Goal: Use online tool/utility: Utilize a website feature to perform a specific function

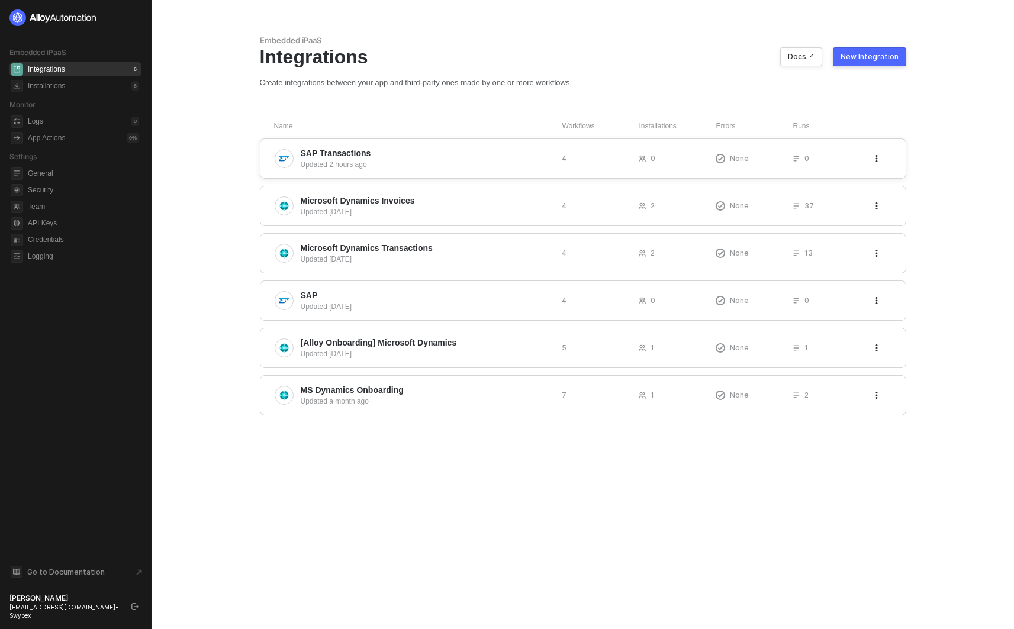
click at [401, 156] on span "SAP Transactions" at bounding box center [427, 153] width 252 height 12
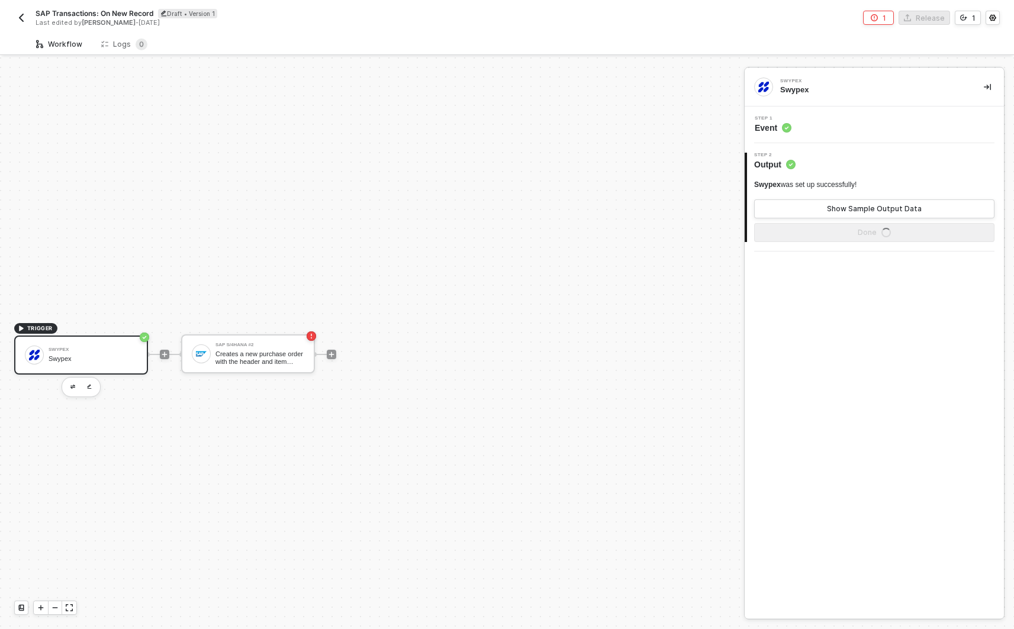
scroll to position [22, 0]
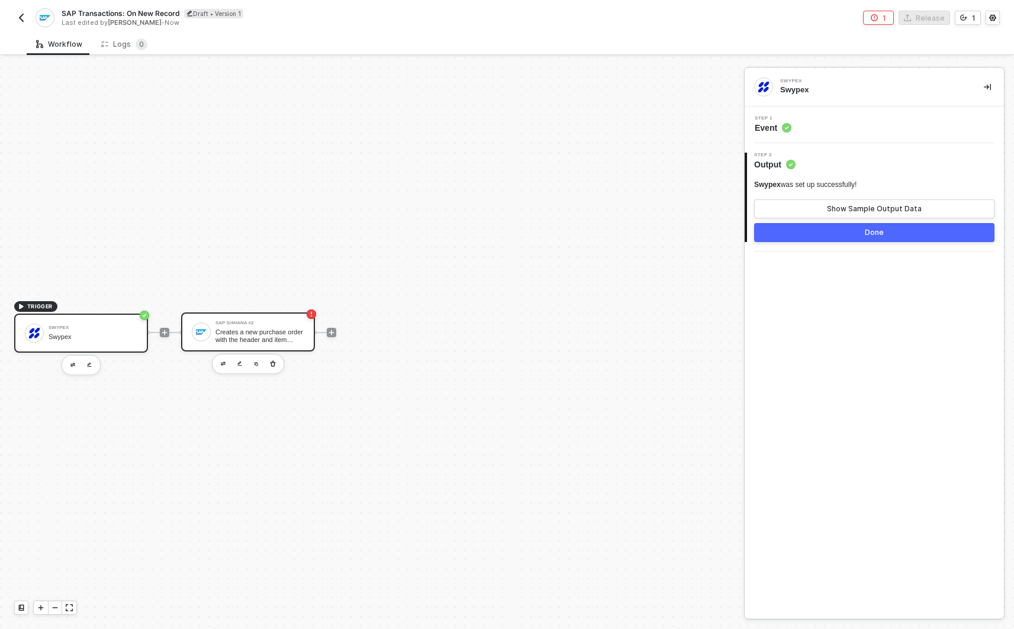
click at [278, 330] on div "Creates a new purchase order with the header and item details passed in the req…" at bounding box center [260, 336] width 89 height 15
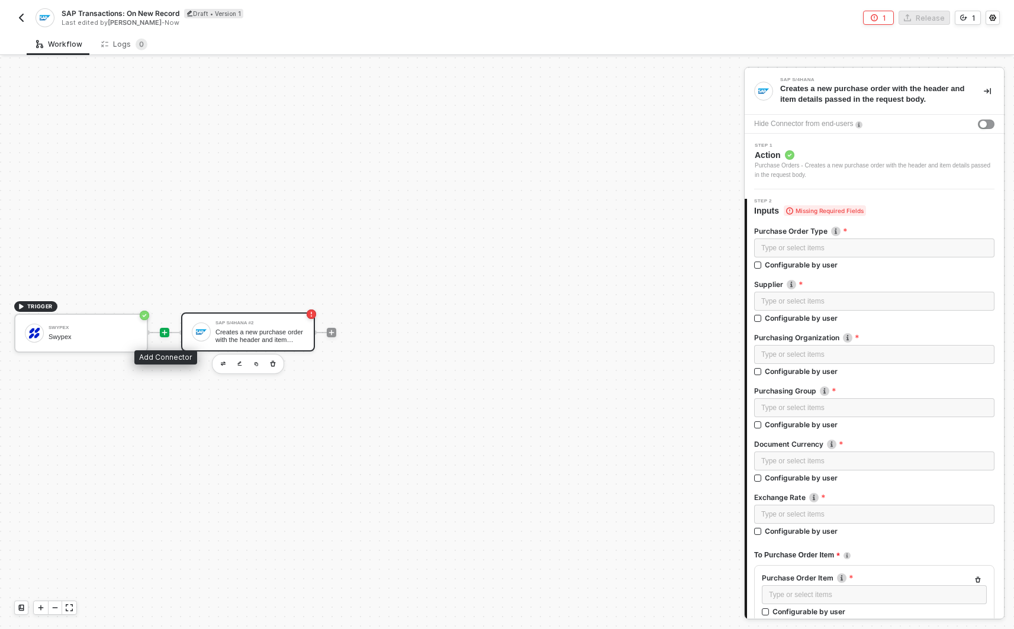
click at [163, 329] on icon "icon-play" at bounding box center [164, 332] width 7 height 7
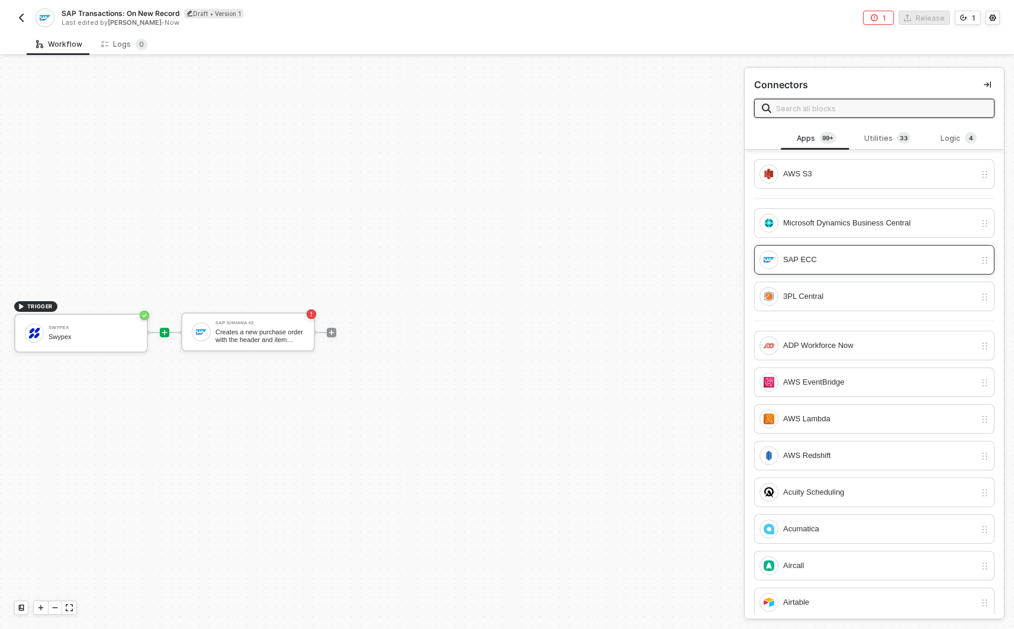
click at [834, 267] on div "SAP ECC" at bounding box center [868, 259] width 216 height 19
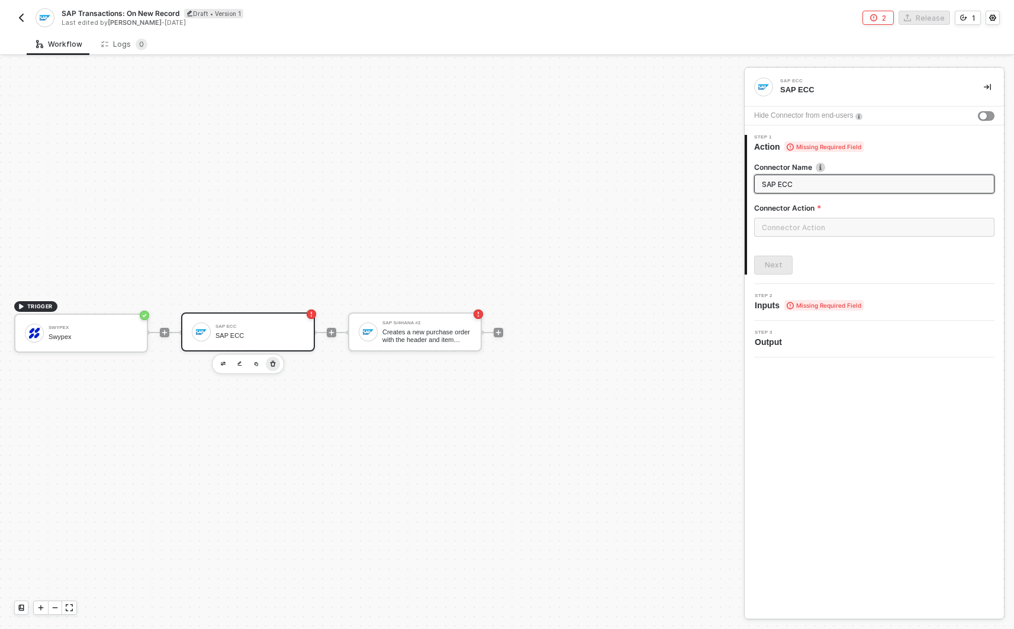
click at [270, 367] on icon "button" at bounding box center [272, 363] width 7 height 9
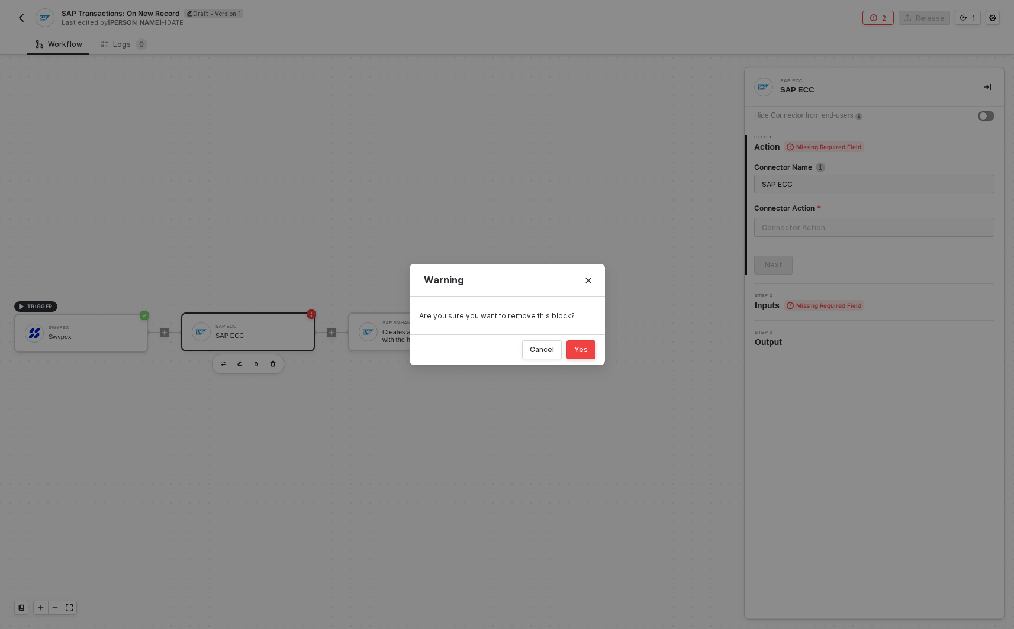
click at [576, 351] on div "Yes" at bounding box center [581, 349] width 14 height 9
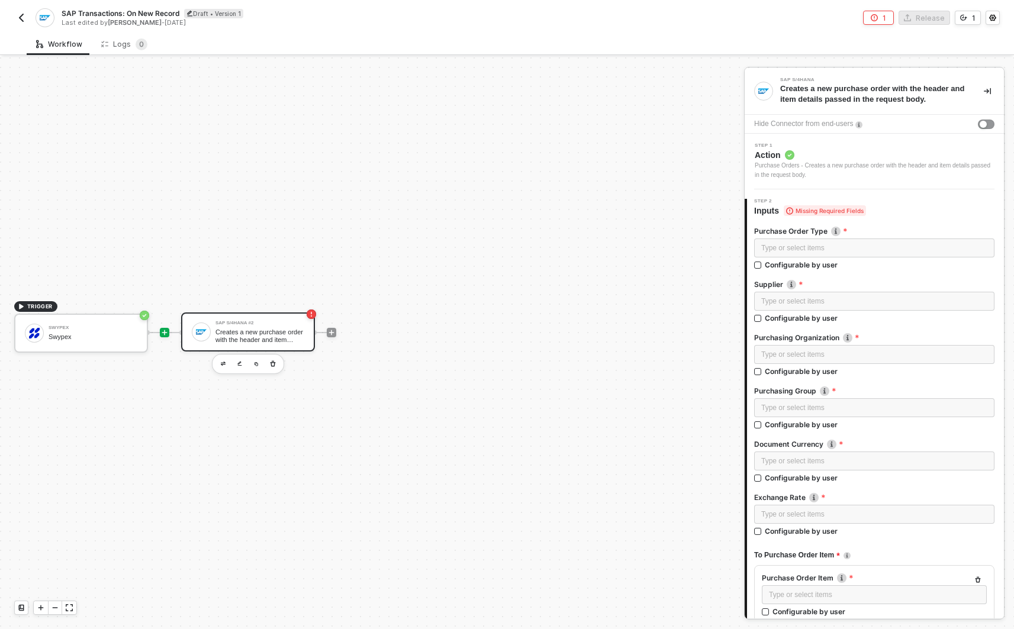
click at [165, 333] on icon "icon-play" at bounding box center [164, 332] width 5 height 5
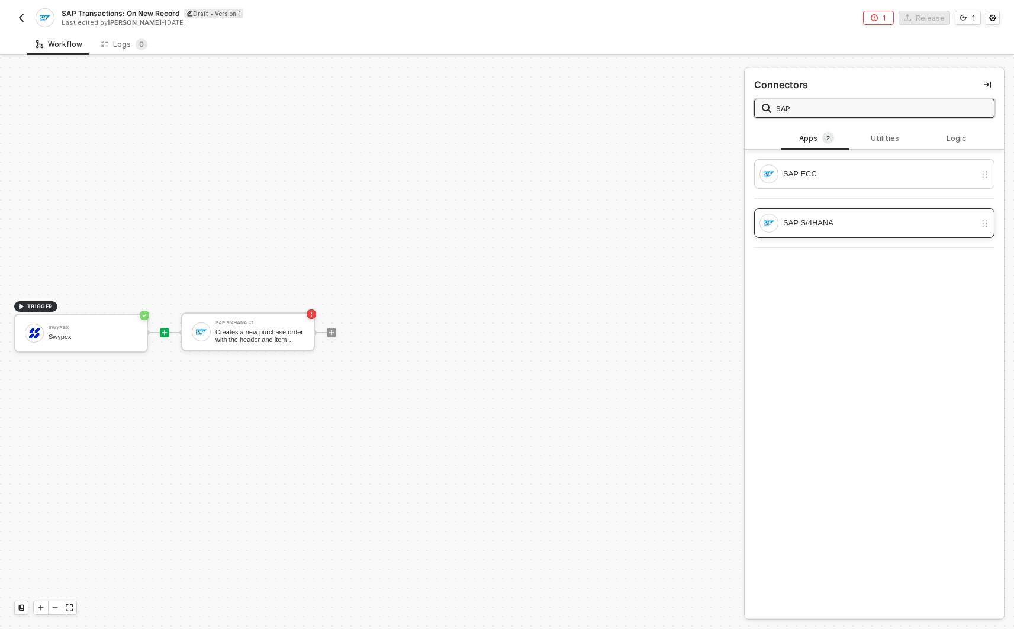
type input "SAP"
click at [876, 212] on div "SAP S/4HANA" at bounding box center [874, 223] width 240 height 30
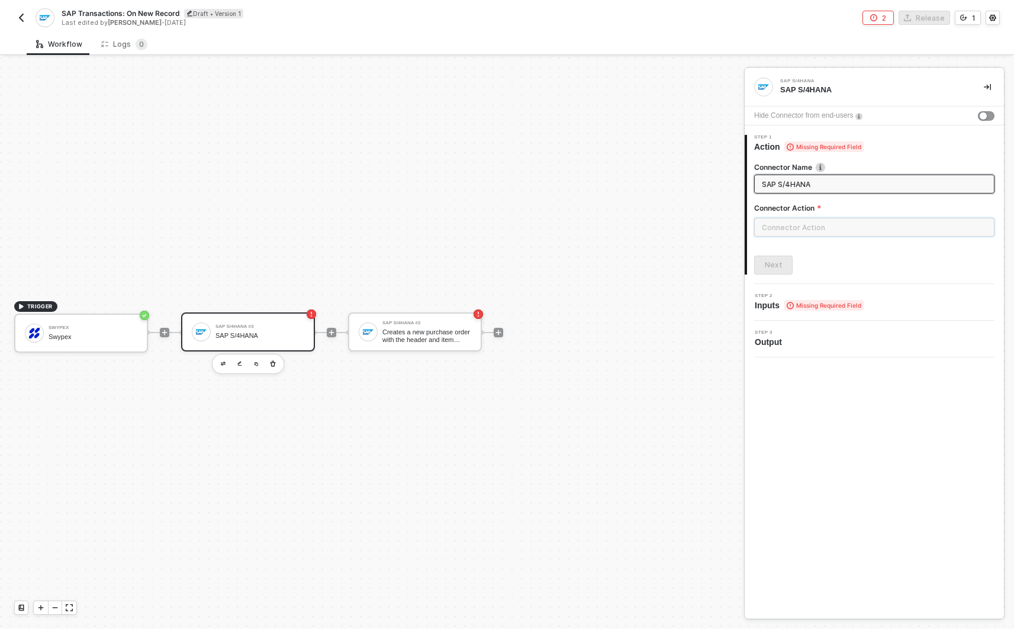
click at [825, 226] on input "text" at bounding box center [874, 227] width 240 height 19
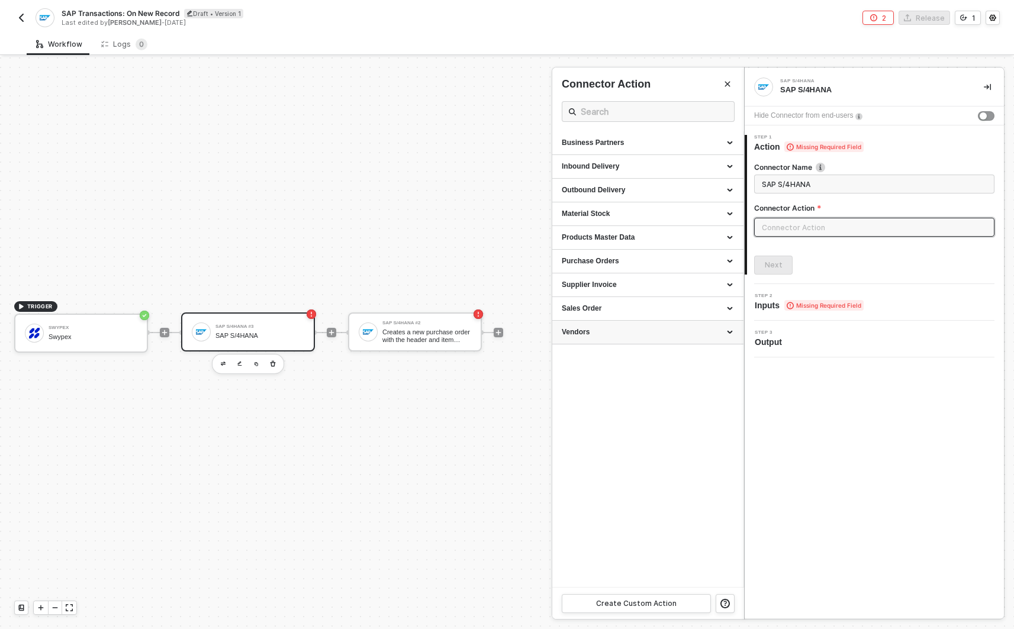
click at [624, 331] on div "Vendors" at bounding box center [648, 332] width 172 height 10
click at [663, 146] on div "Business Partners" at bounding box center [648, 143] width 172 height 10
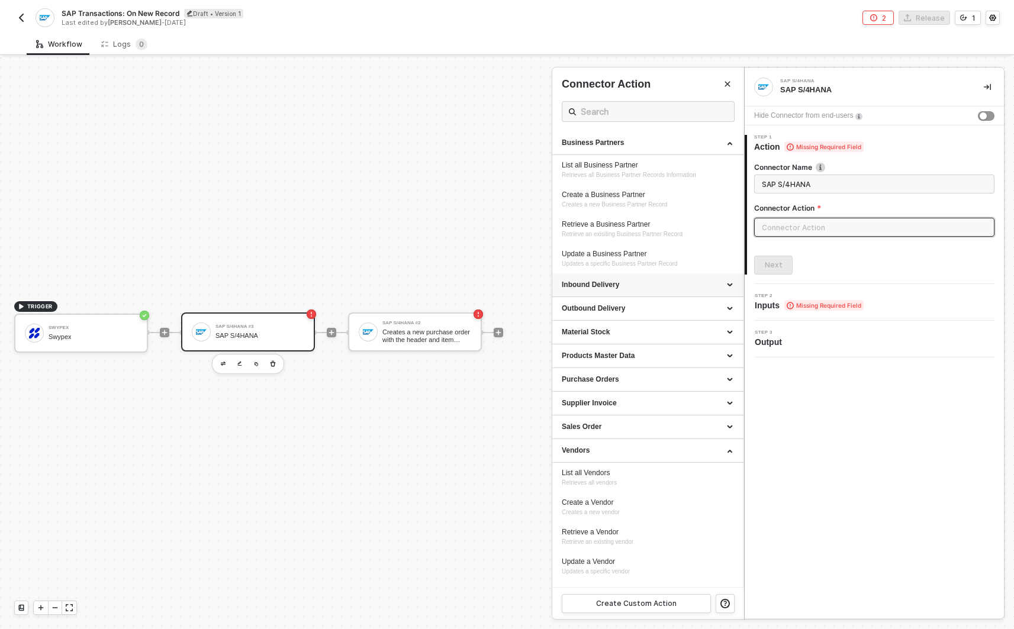
click at [677, 285] on div "Inbound Delivery" at bounding box center [648, 285] width 172 height 10
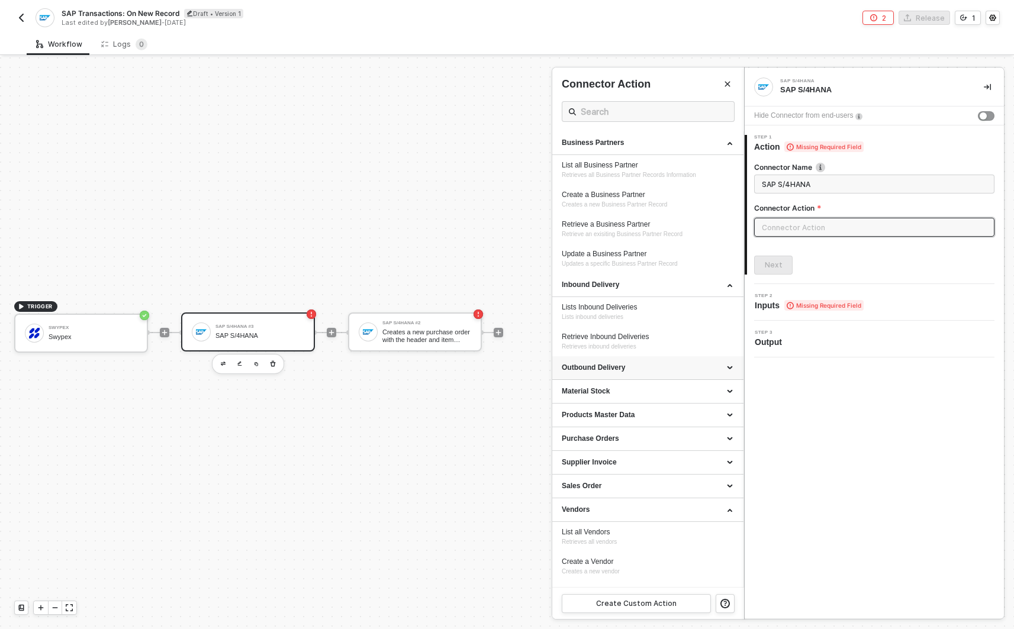
click at [664, 378] on div "Outbound Delivery" at bounding box center [648, 368] width 191 height 24
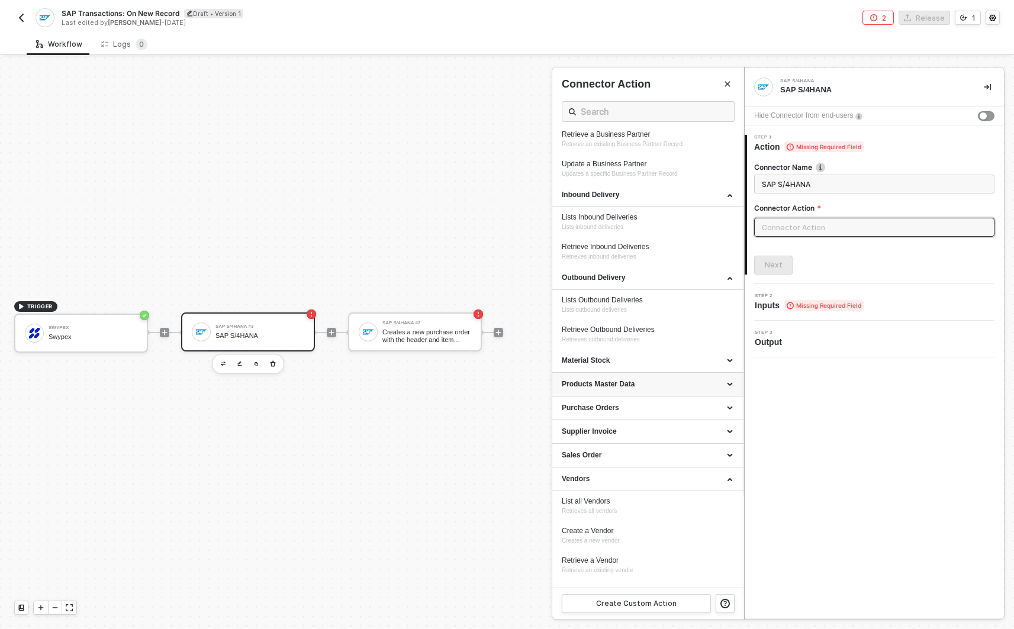
scroll to position [91, 0]
click at [666, 368] on div "Material Stock" at bounding box center [648, 361] width 191 height 24
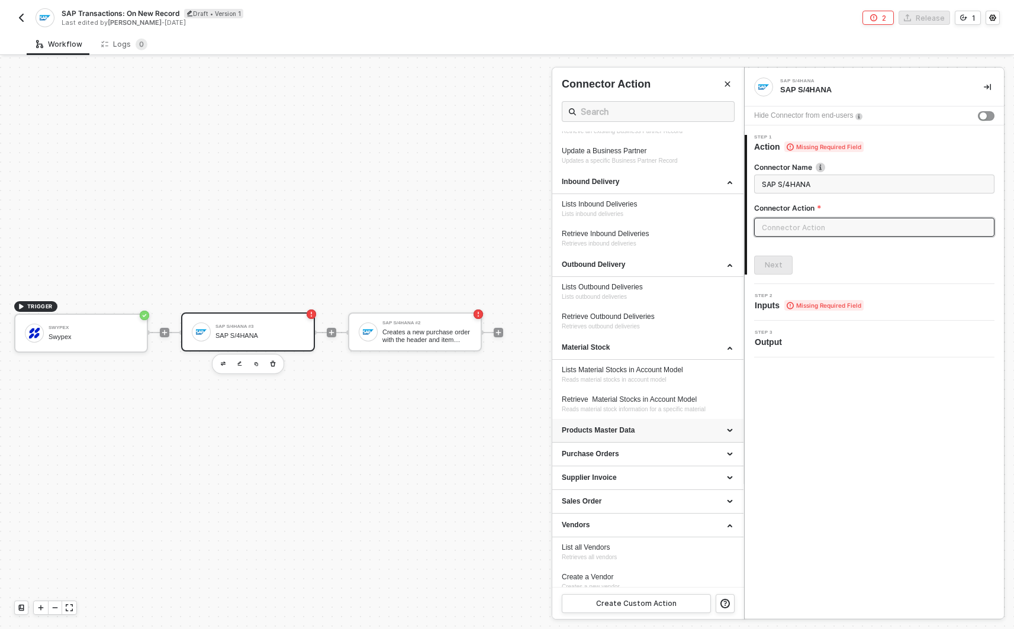
scroll to position [172, 0]
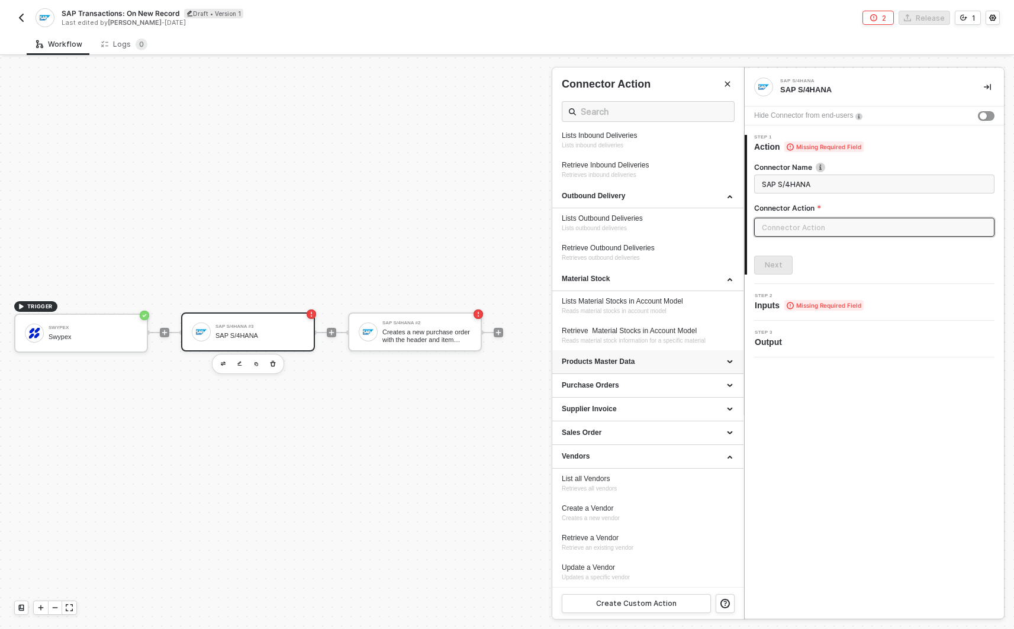
click at [667, 367] on div "Products Master Data" at bounding box center [648, 362] width 172 height 10
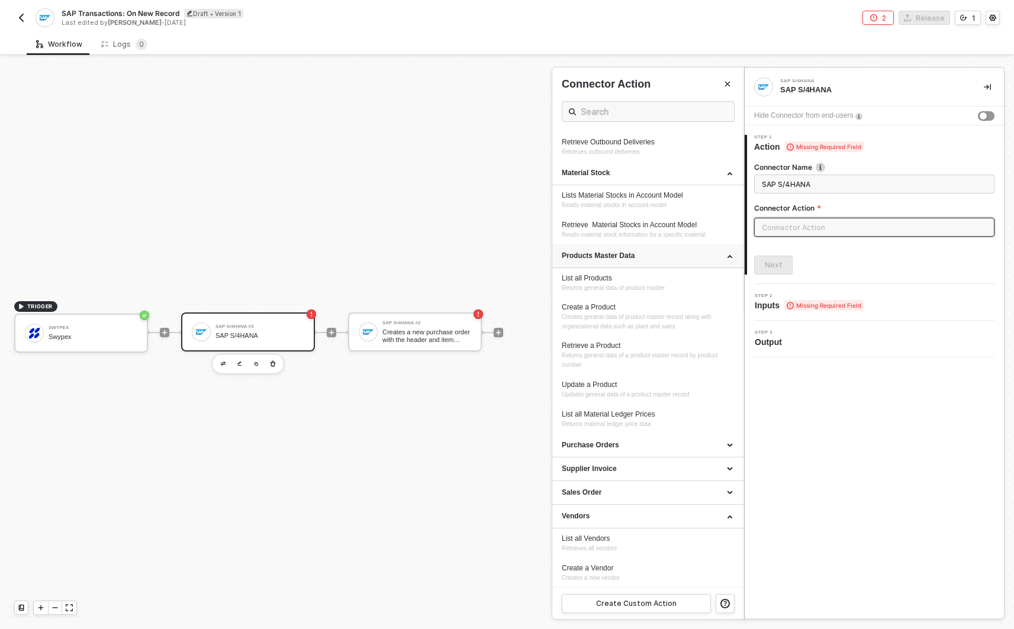
scroll to position [338, 0]
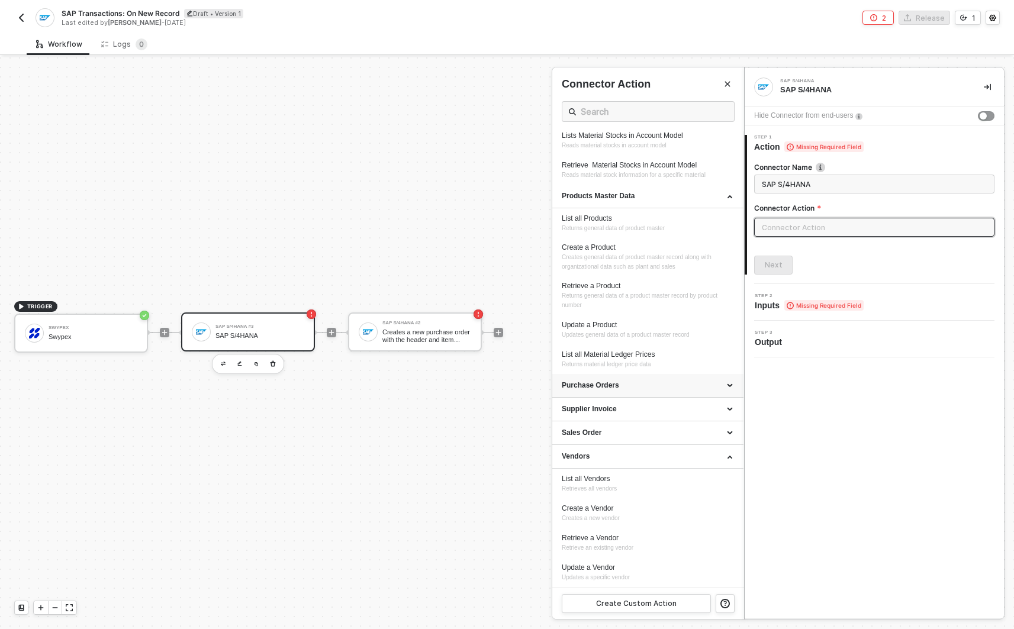
click at [660, 393] on div "Purchase Orders" at bounding box center [648, 386] width 191 height 24
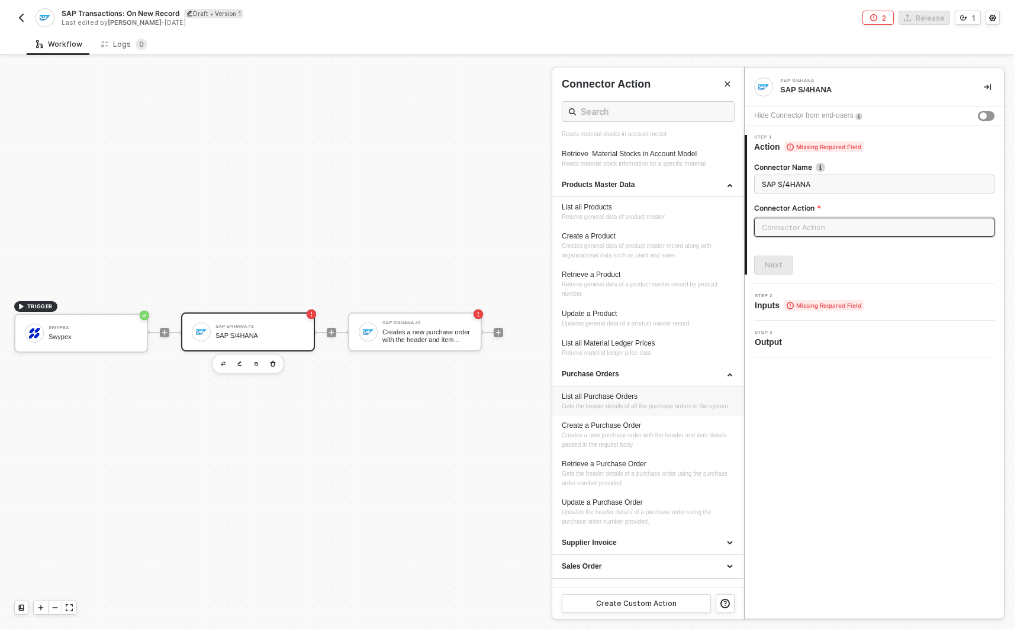
scroll to position [458, 0]
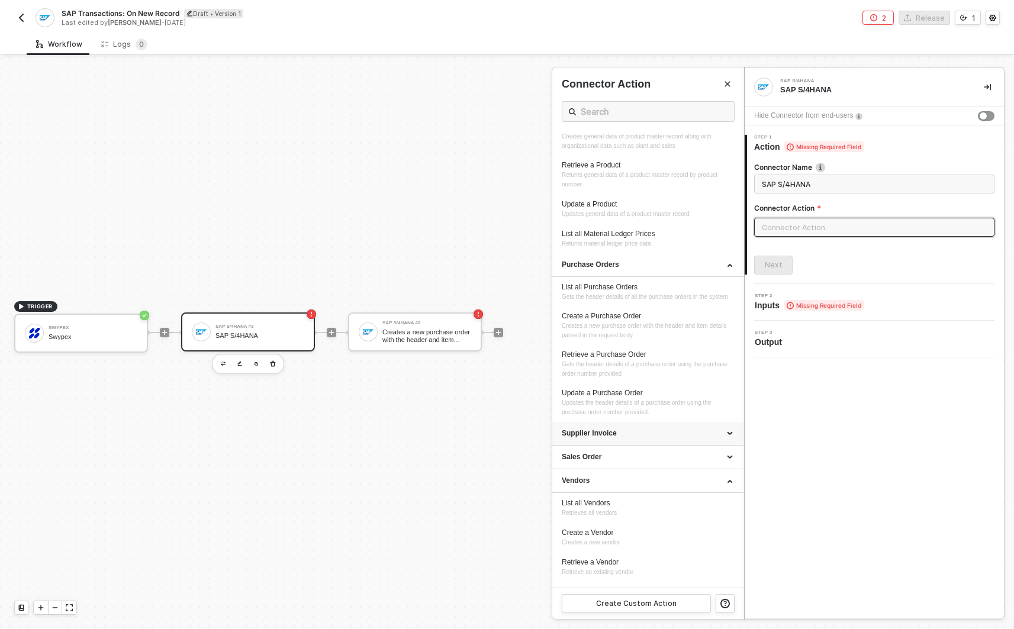
click at [660, 446] on div "Supplier Invoice" at bounding box center [648, 434] width 191 height 24
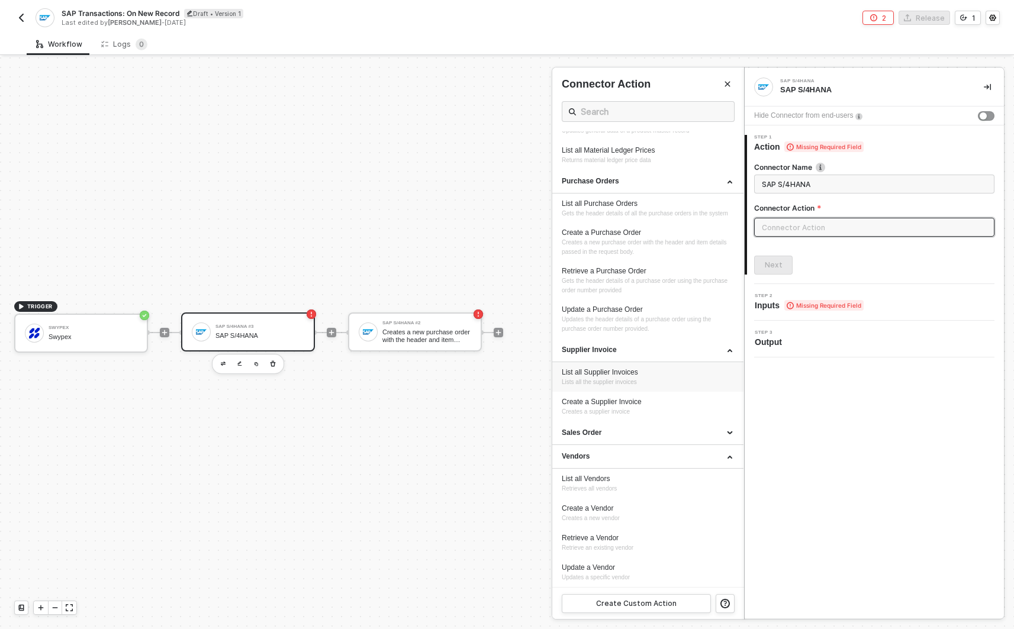
click at [663, 434] on div "Sales Order" at bounding box center [648, 433] width 172 height 10
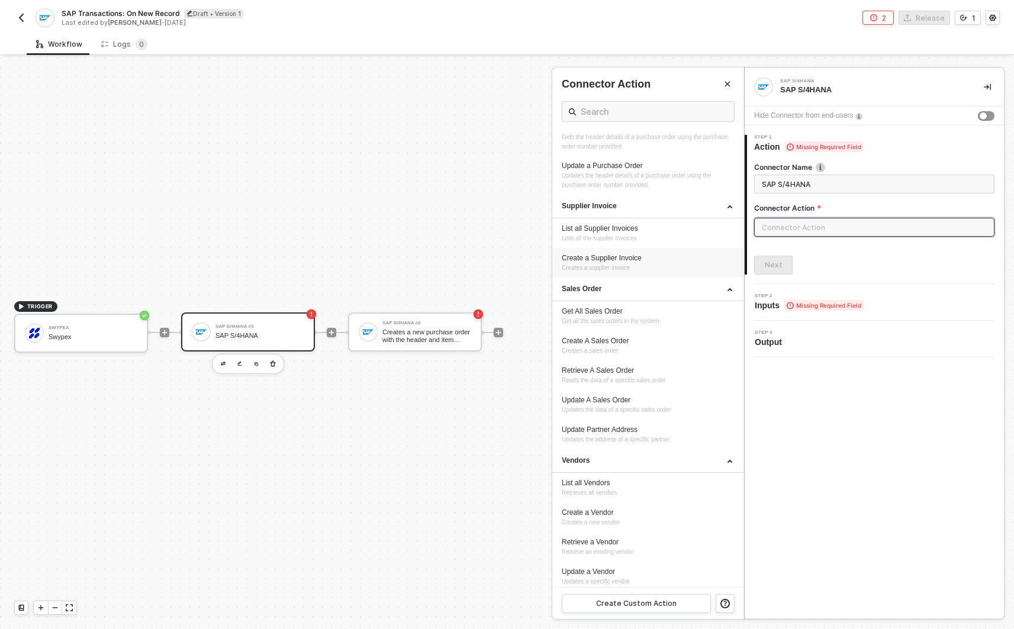
scroll to position [699, 0]
click at [272, 364] on div at bounding box center [507, 343] width 1014 height 572
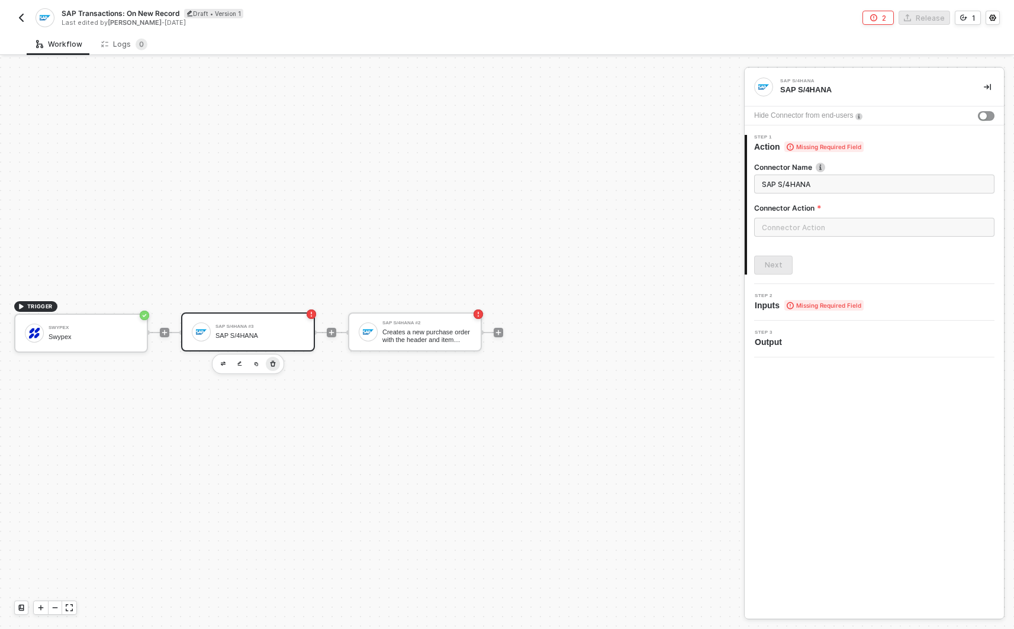
click at [277, 367] on button "button" at bounding box center [273, 364] width 14 height 14
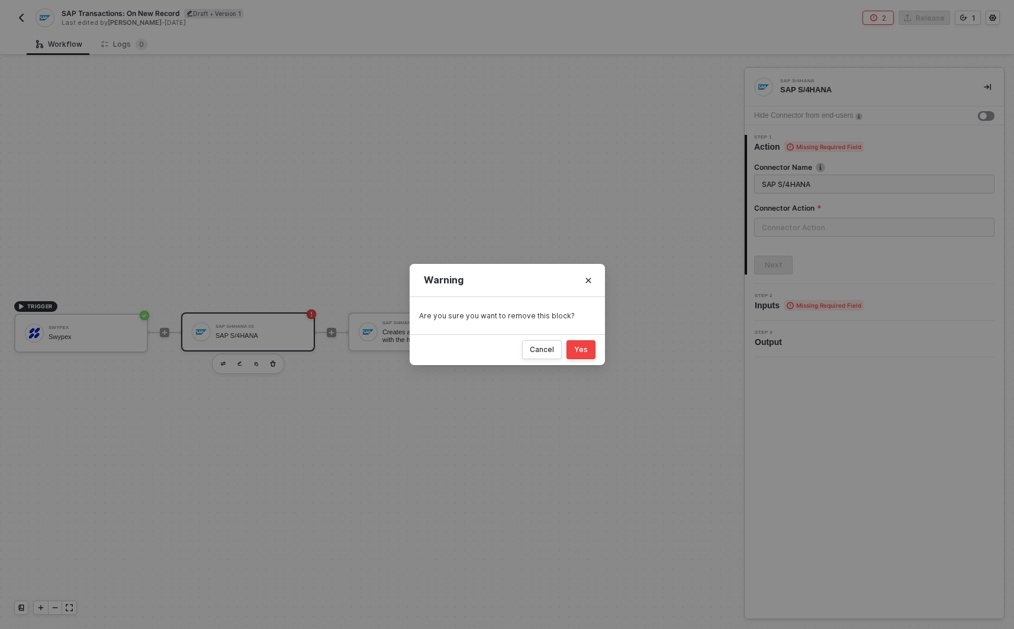
click at [587, 350] on div "Yes" at bounding box center [581, 349] width 14 height 9
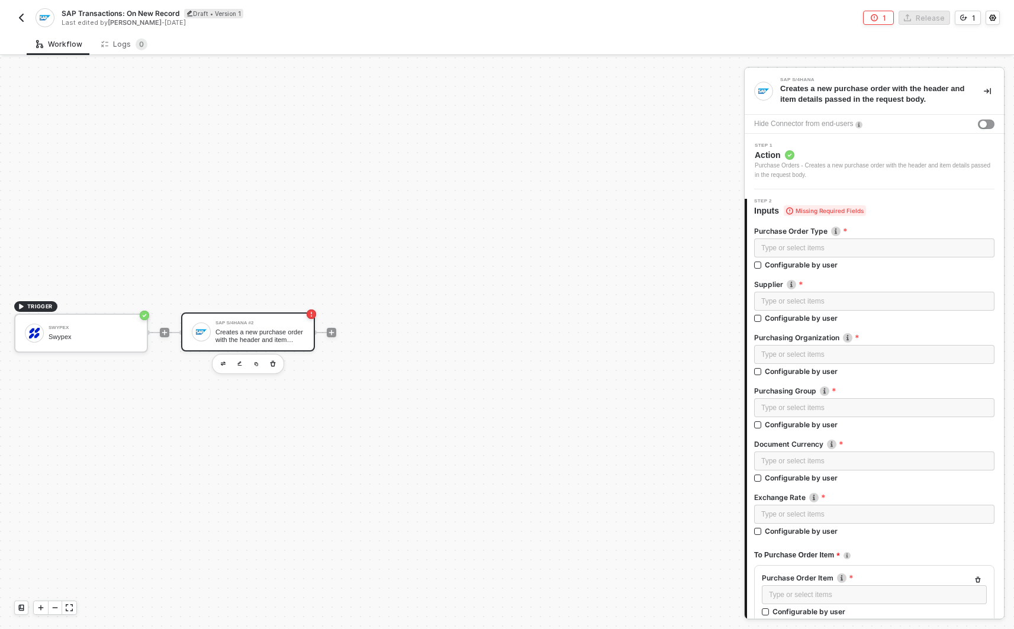
click at [886, 17] on div "1" at bounding box center [885, 18] width 4 height 10
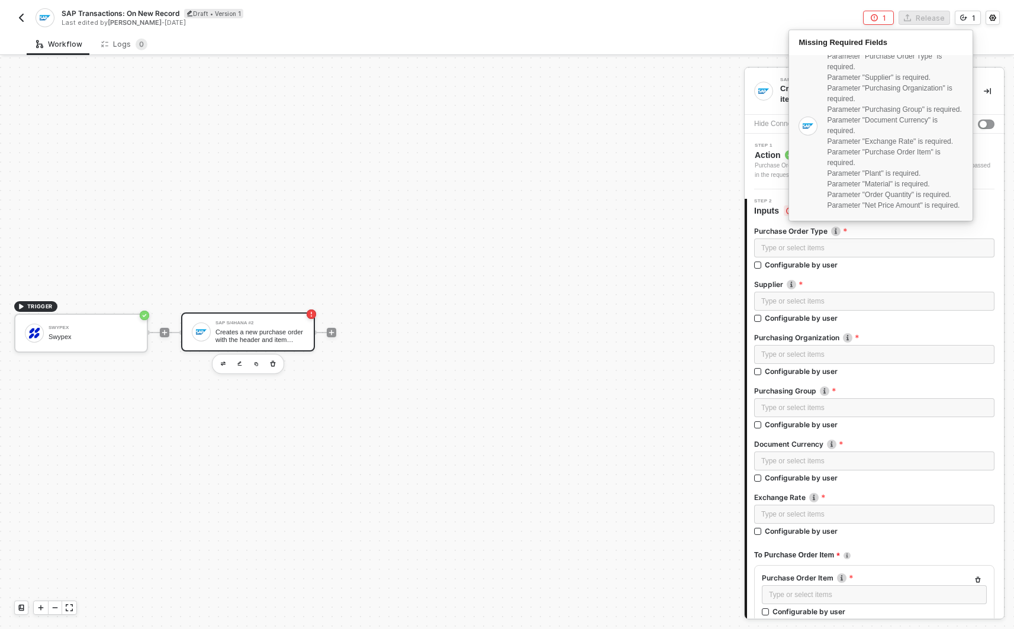
scroll to position [66, 0]
click at [995, 14] on icon "icon-settings" at bounding box center [993, 17] width 7 height 7
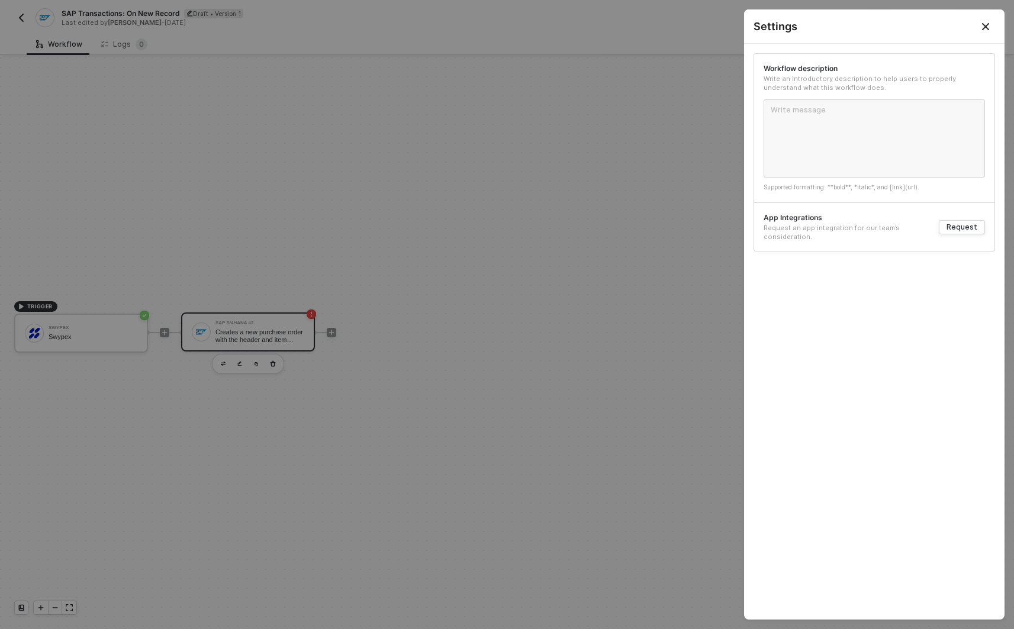
click at [431, 54] on div at bounding box center [507, 314] width 1014 height 629
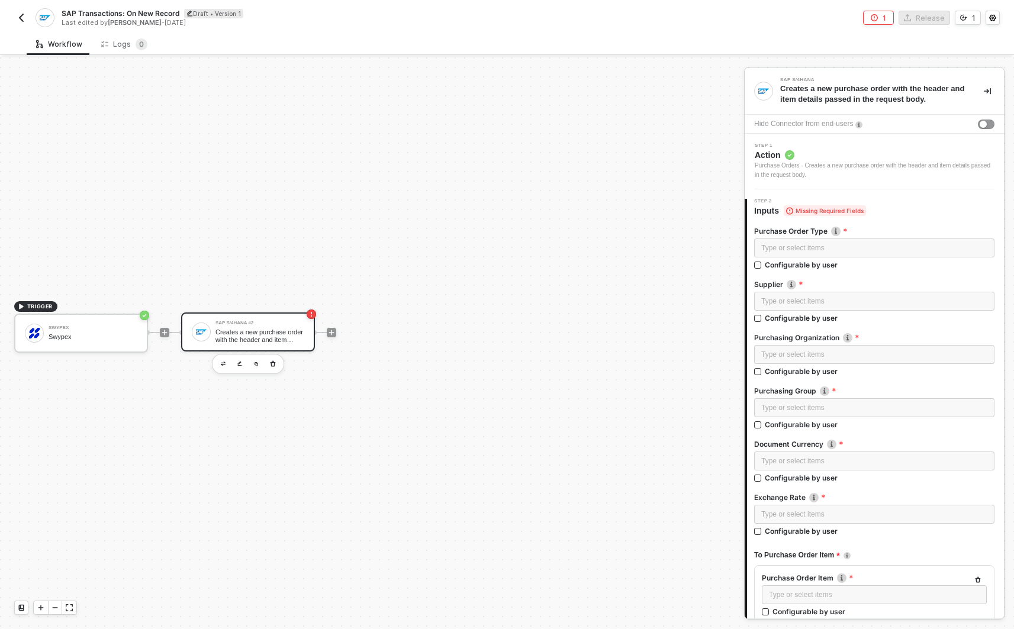
click at [1000, 21] on div "SAP Transactions: On New Record Draft • Version 1 Last edited by Sasan Hezarkha…" at bounding box center [507, 16] width 1014 height 33
click at [987, 18] on button "button" at bounding box center [993, 18] width 14 height 14
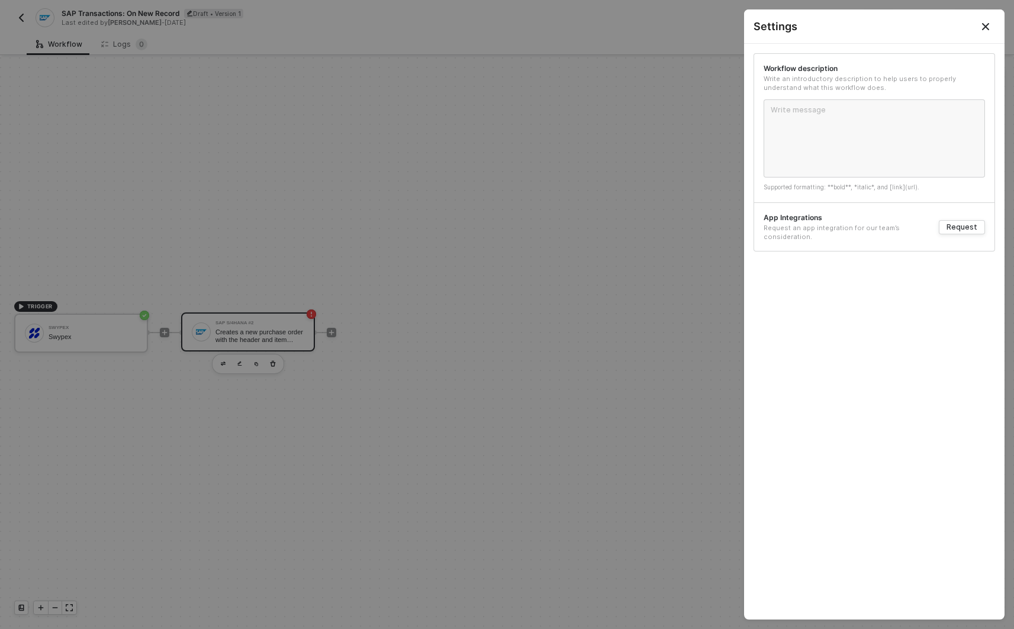
click at [75, 14] on div at bounding box center [507, 314] width 1014 height 629
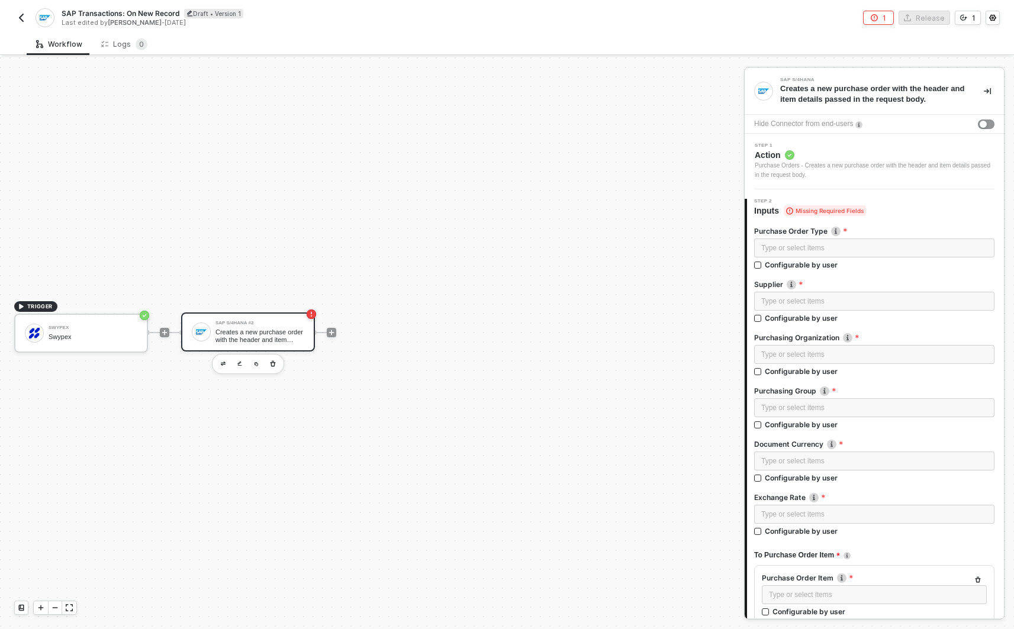
click at [21, 17] on img "button" at bounding box center [21, 17] width 9 height 9
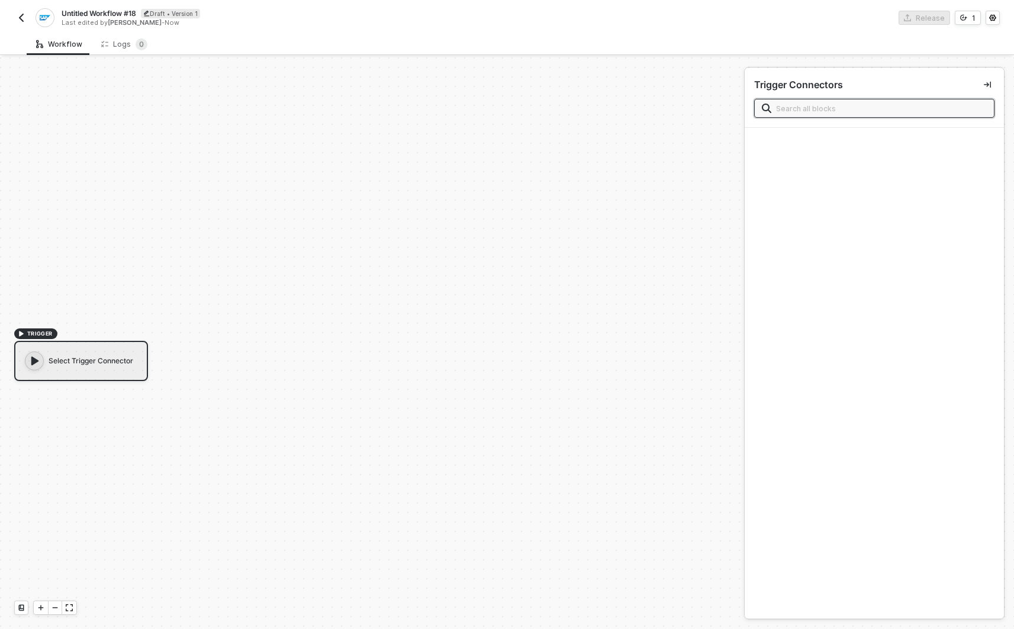
scroll to position [22, 0]
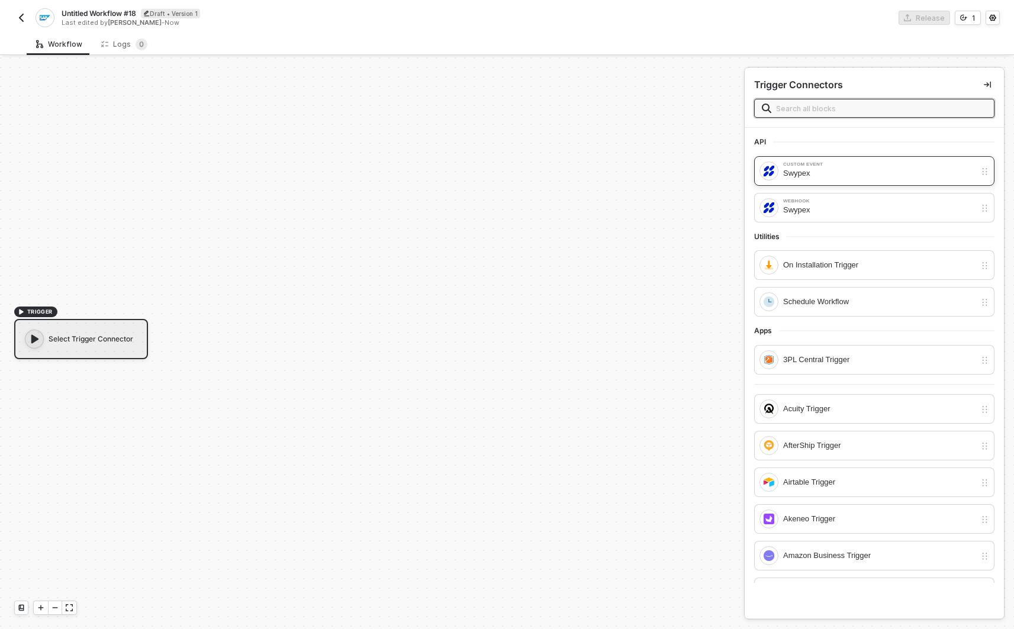
click at [831, 172] on div "Swypex" at bounding box center [879, 173] width 192 height 13
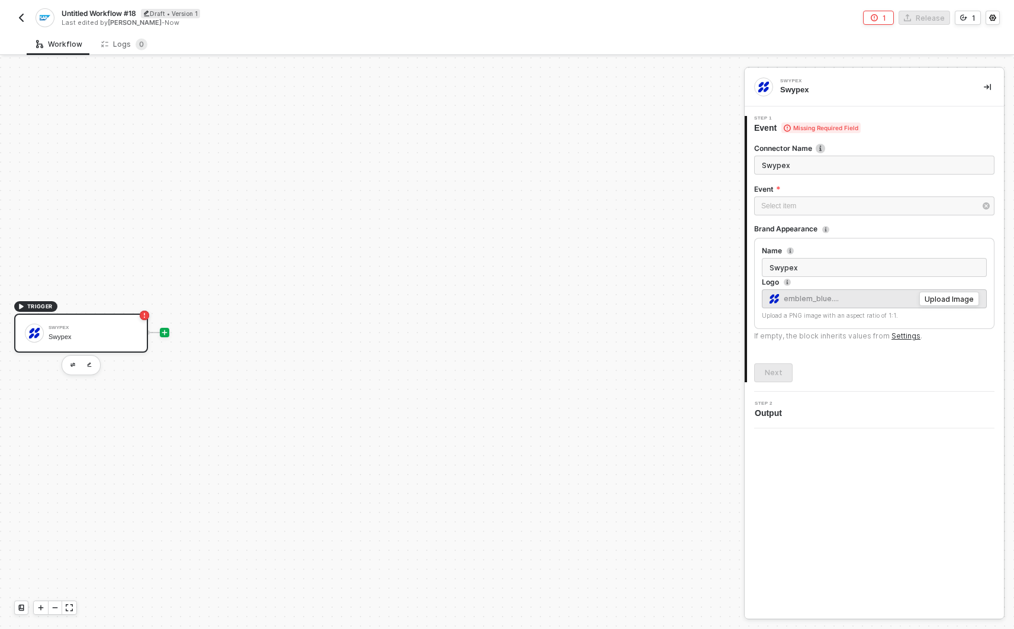
click at [166, 333] on icon "icon-play" at bounding box center [164, 332] width 5 height 5
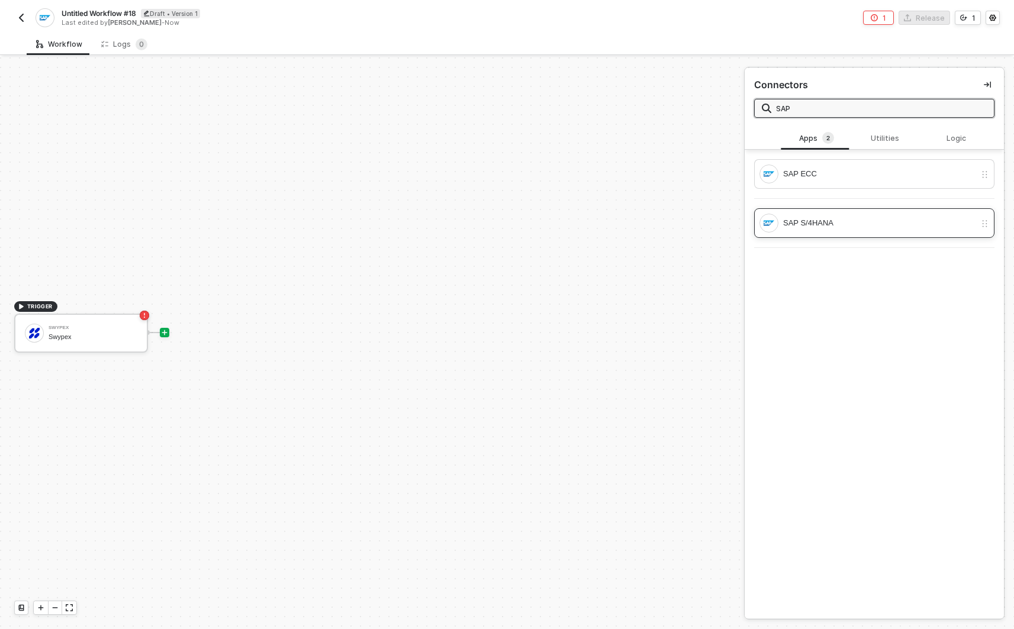
type input "SAP"
click at [932, 226] on div "SAP S/4HANA" at bounding box center [879, 223] width 192 height 13
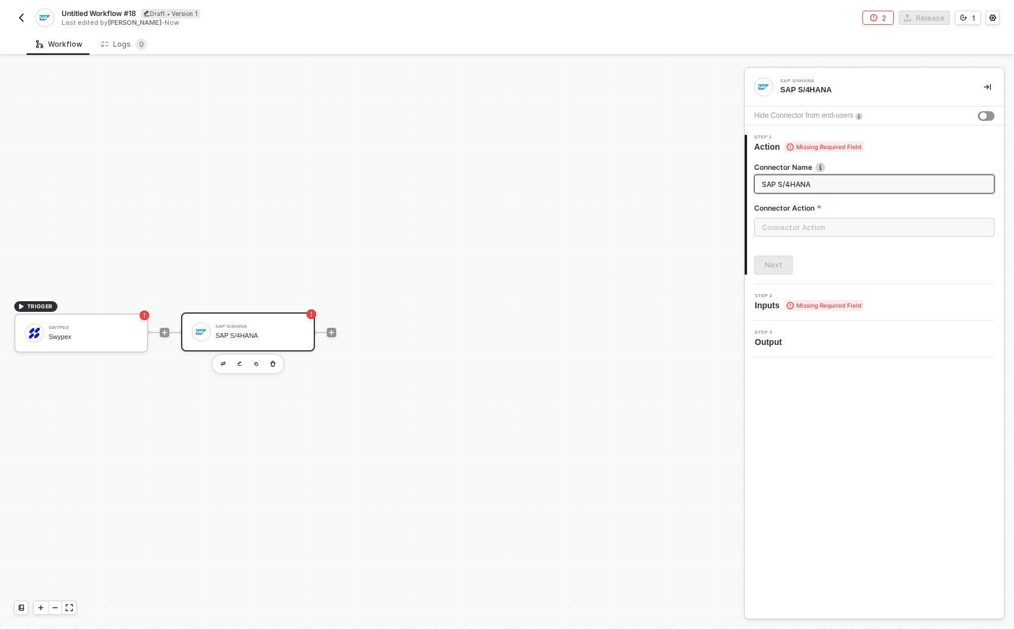
click at [249, 327] on div "SAP S/4HANA" at bounding box center [260, 327] width 89 height 5
click at [784, 225] on input "text" at bounding box center [874, 227] width 240 height 19
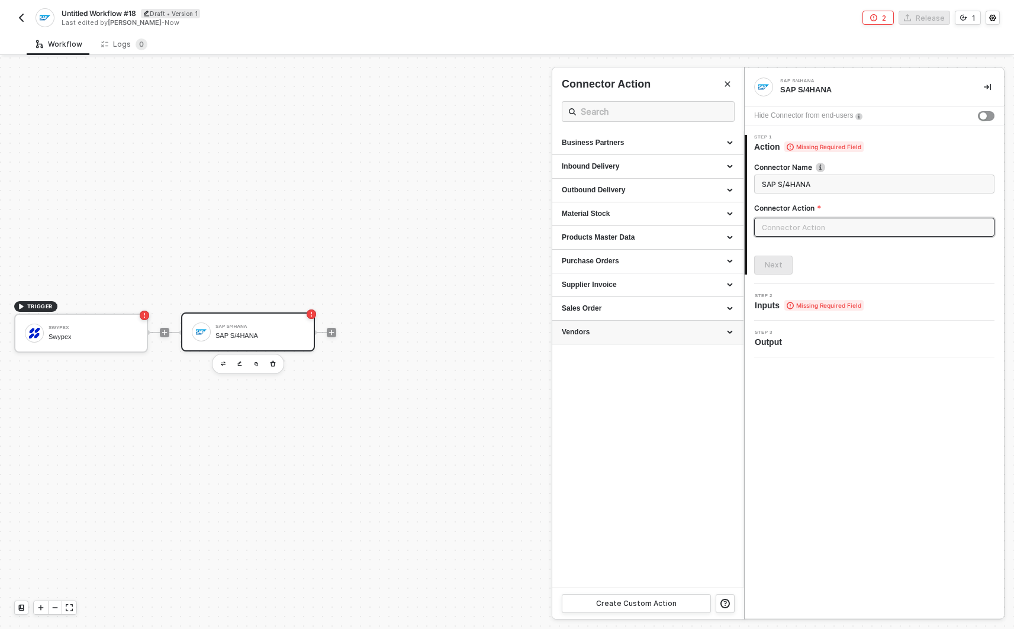
click at [662, 343] on div "Vendors" at bounding box center [648, 333] width 191 height 24
click at [672, 253] on div "Purchase Orders" at bounding box center [648, 262] width 191 height 24
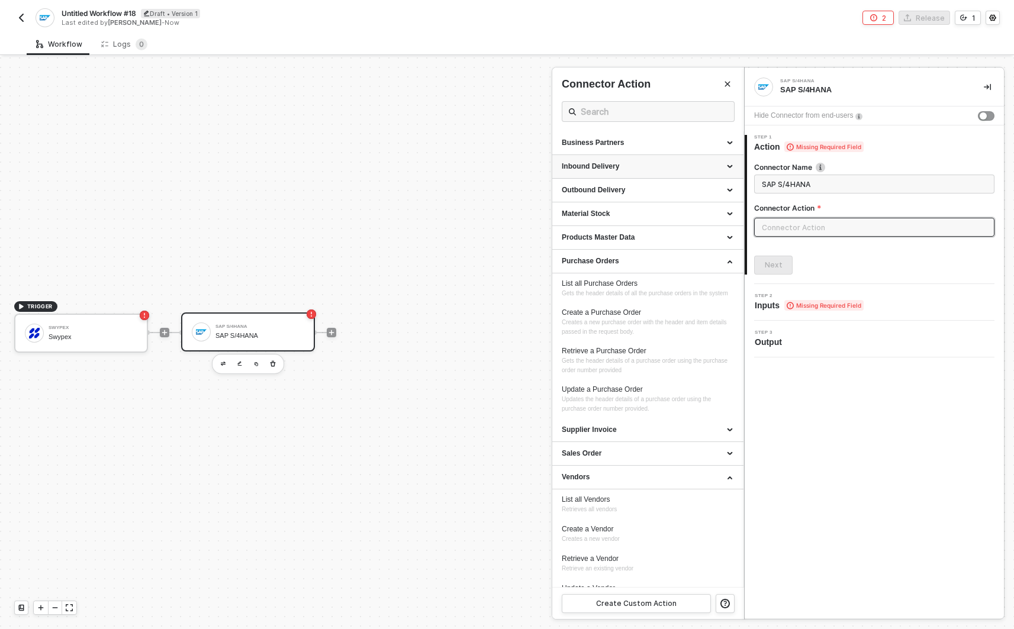
click at [650, 159] on div "Inbound Delivery" at bounding box center [648, 167] width 191 height 24
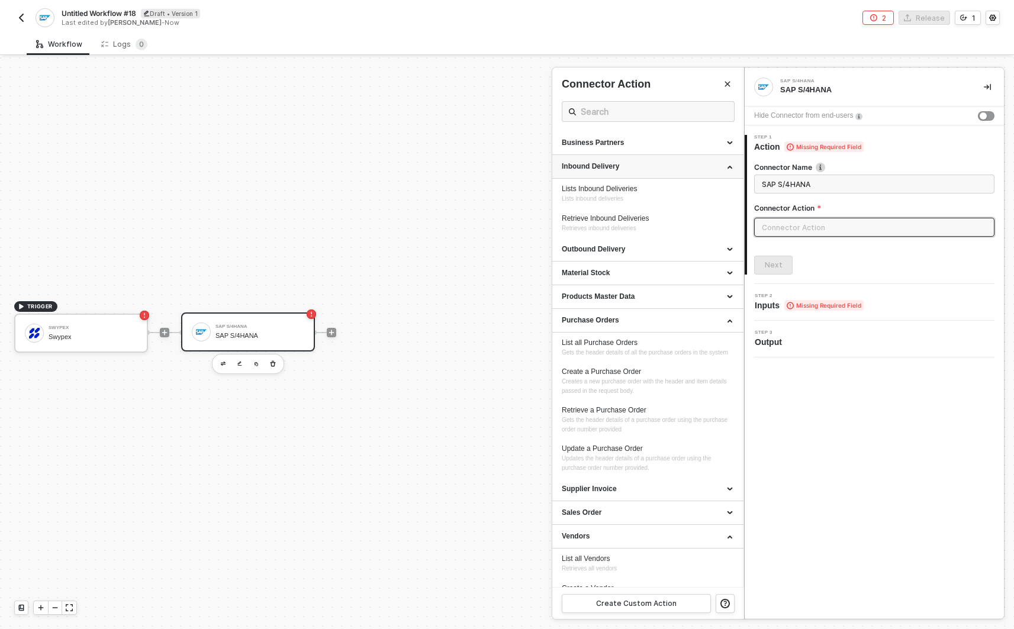
click at [650, 159] on div "Inbound Delivery" at bounding box center [648, 167] width 191 height 24
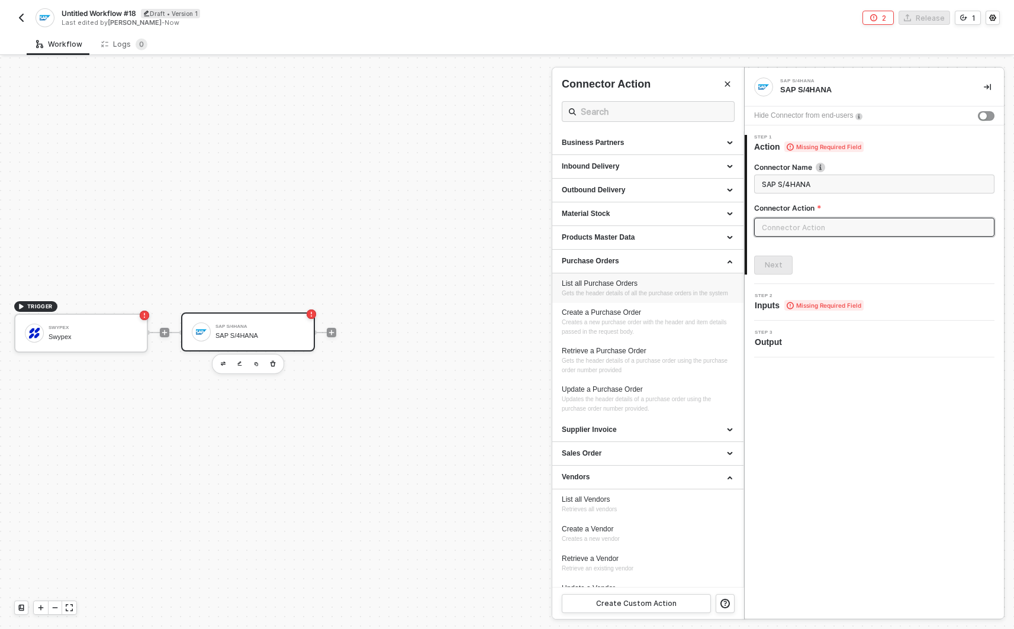
click at [673, 285] on div "List all Purchase Orders" at bounding box center [648, 284] width 172 height 10
type input "Gets the header details of all the purchase orders in the system"
type input "Purchase Orders - List all Purchase Orders"
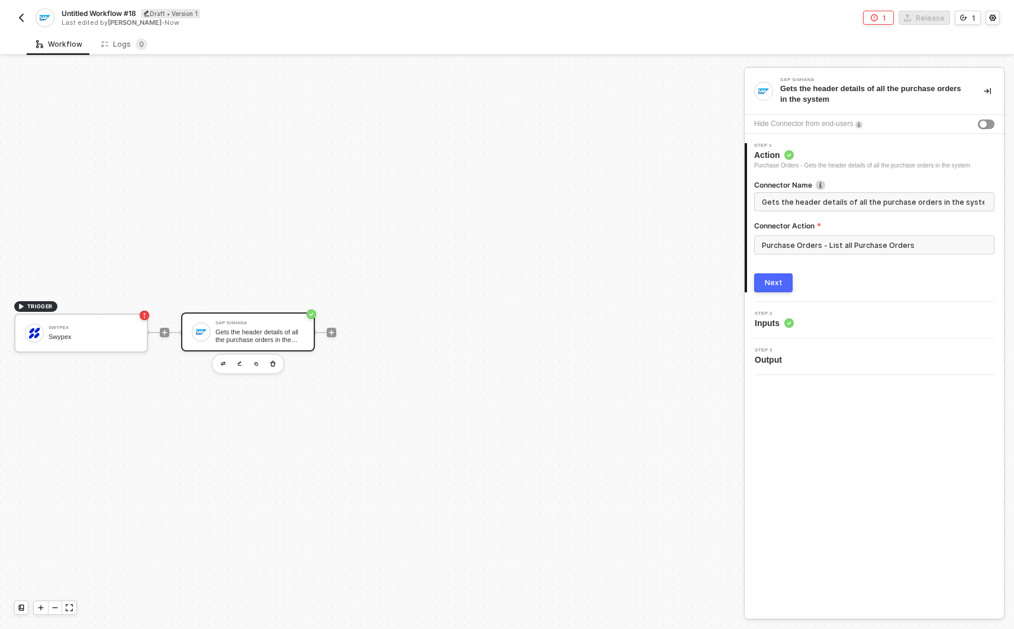
click at [776, 284] on div "Next" at bounding box center [774, 282] width 18 height 9
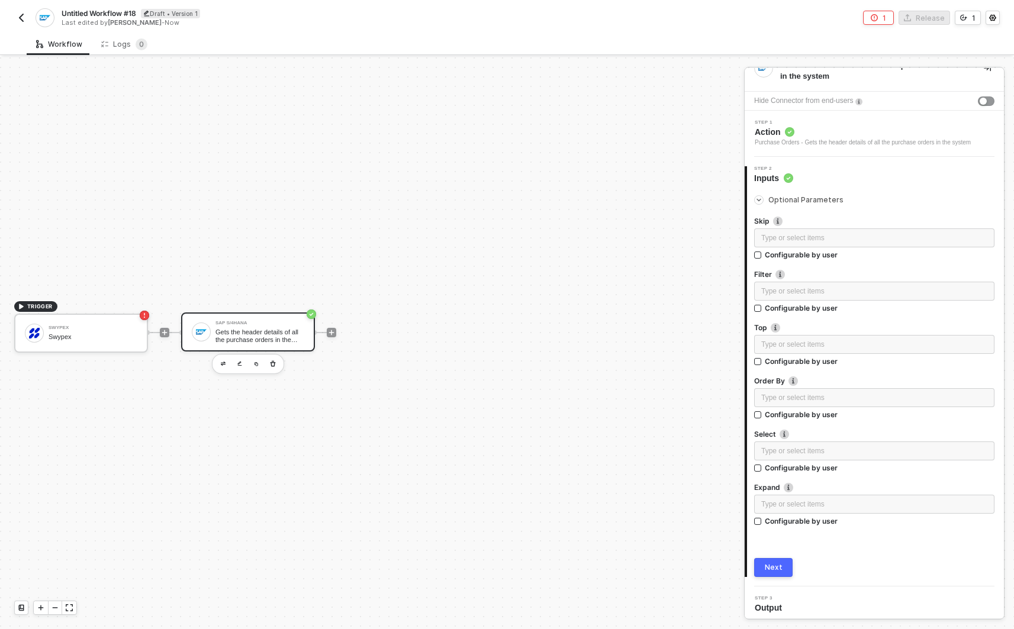
scroll to position [37, 0]
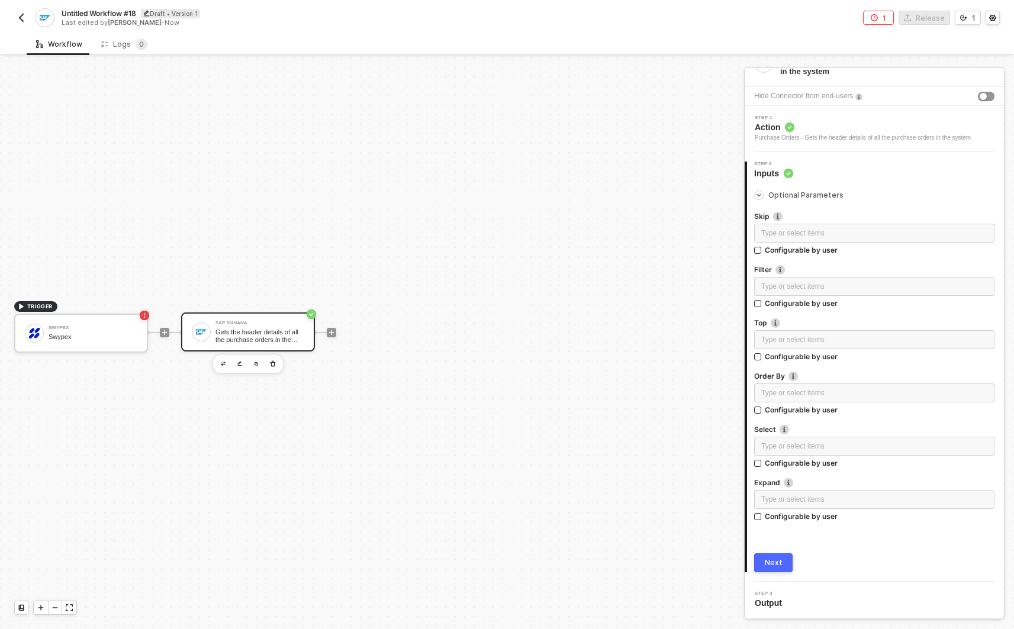
click at [788, 558] on button "Next" at bounding box center [773, 563] width 38 height 19
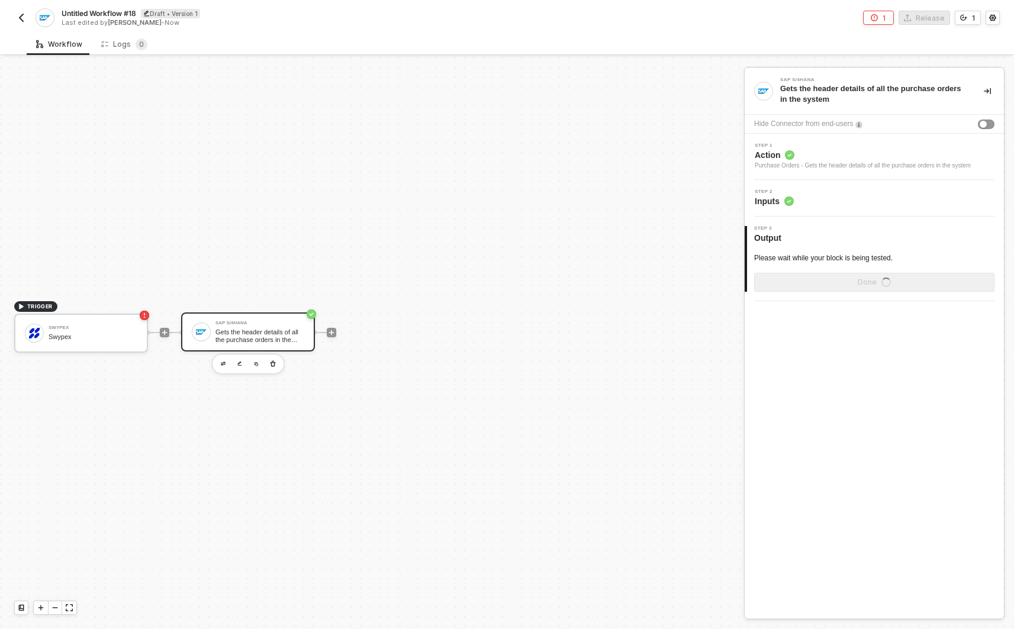
scroll to position [0, 0]
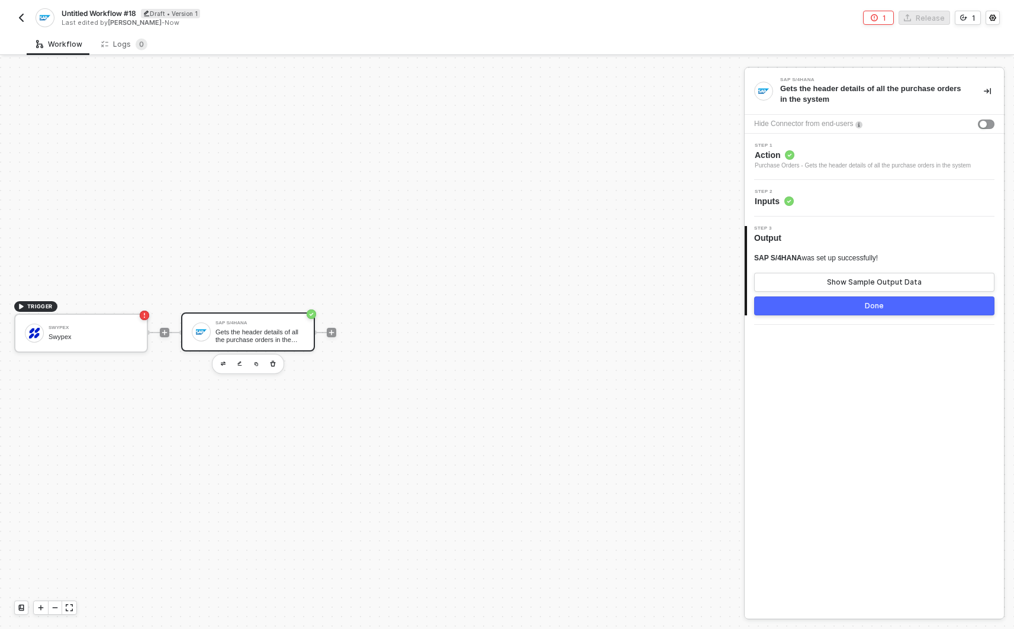
click at [850, 205] on div "Step 2 Inputs" at bounding box center [876, 198] width 256 height 18
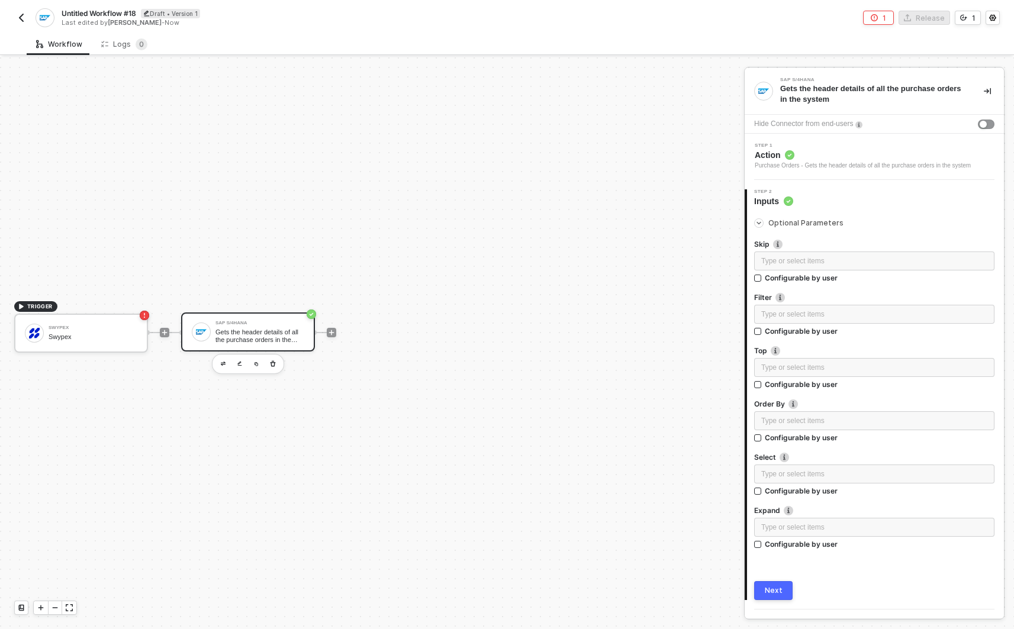
click at [815, 152] on span "Action" at bounding box center [863, 155] width 216 height 12
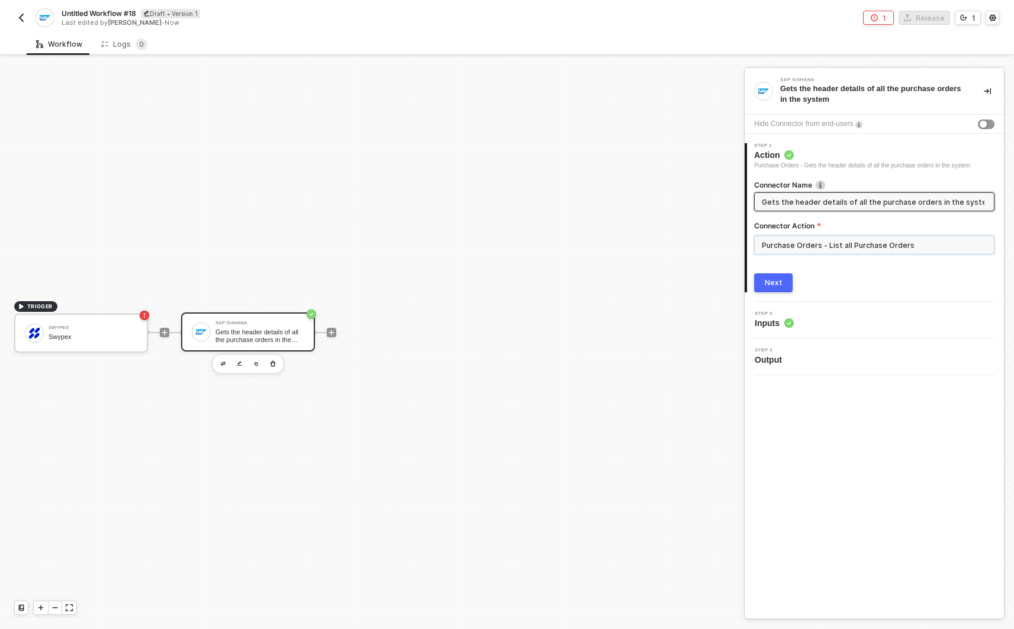
click at [800, 250] on input "Purchase Orders - List all Purchase Orders" at bounding box center [874, 245] width 240 height 19
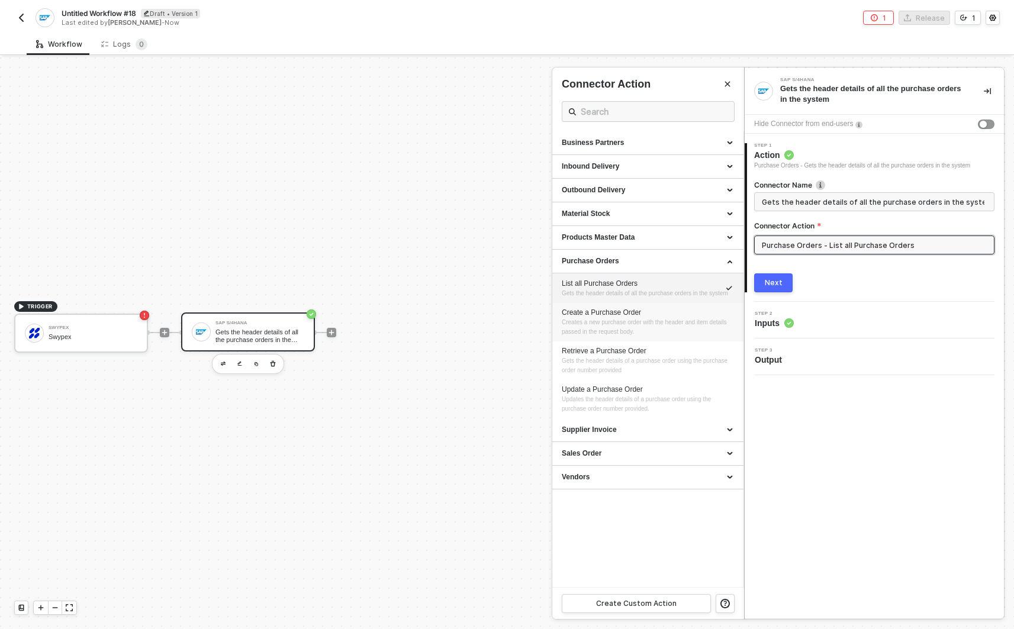
click at [658, 336] on div "Create a Purchase Order Creates a new purchase order with the header and item d…" at bounding box center [648, 322] width 172 height 29
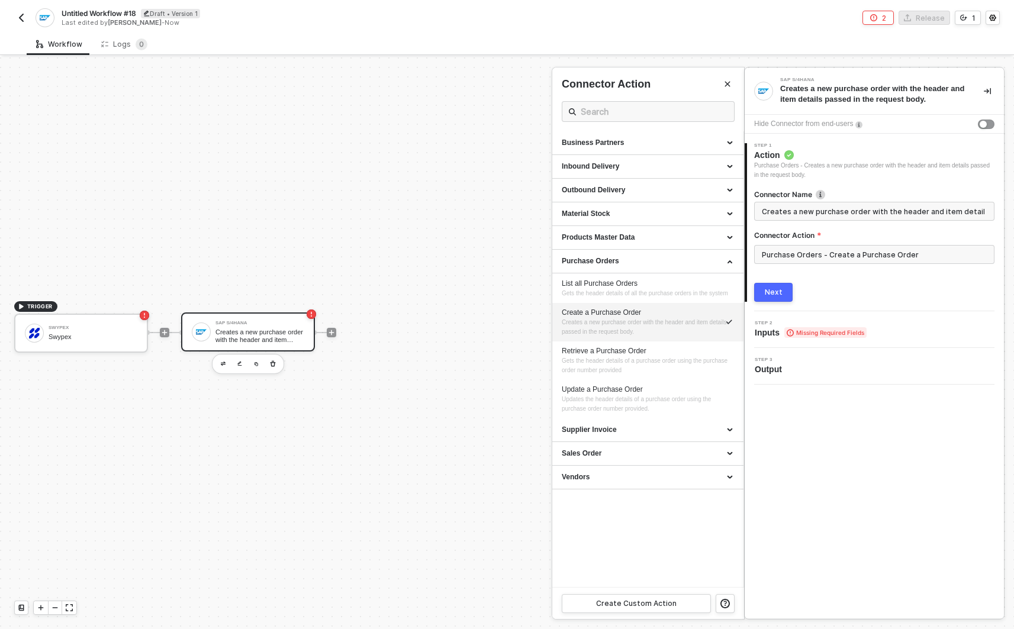
type input "Creates a new purchase order with the header and item details passed in the req…"
type input "Purchase Orders - Create a Purchase Order"
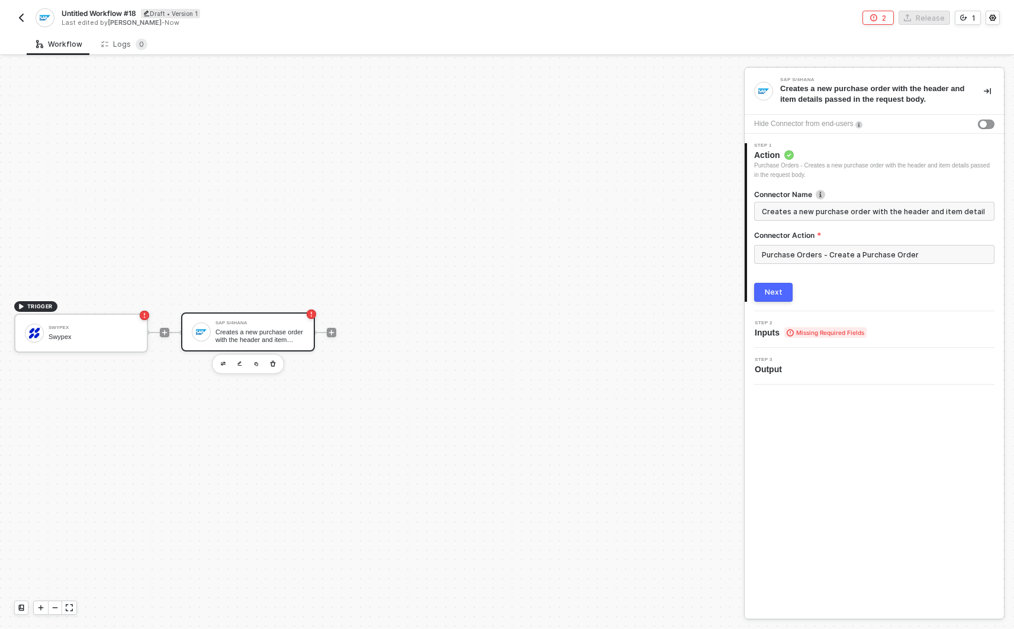
click at [789, 290] on button "Next" at bounding box center [773, 292] width 38 height 19
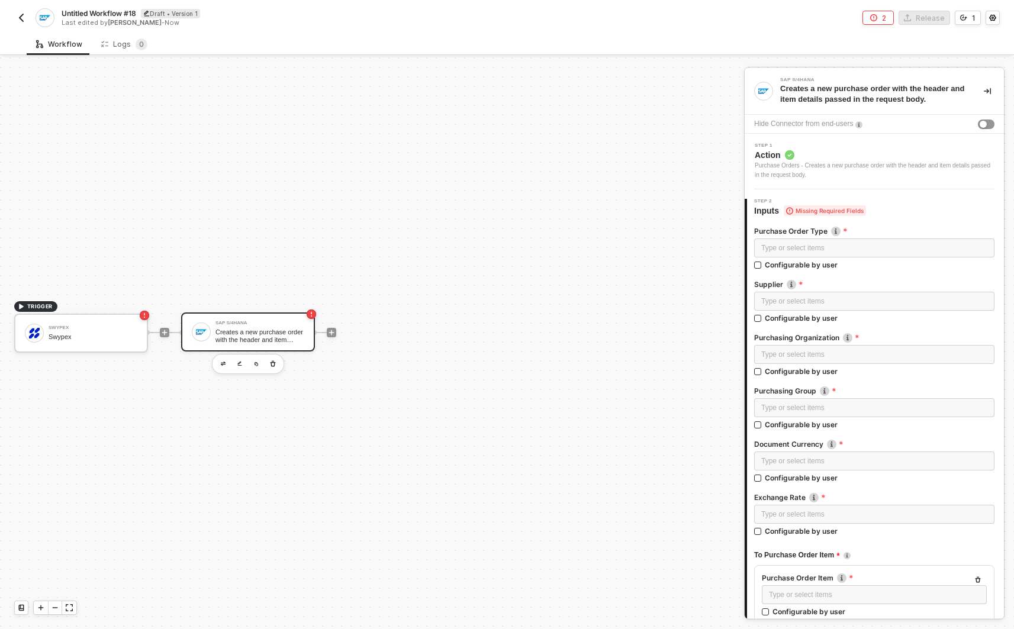
click at [273, 333] on div "Creates a new purchase order with the header and item details passed in the req…" at bounding box center [260, 336] width 89 height 15
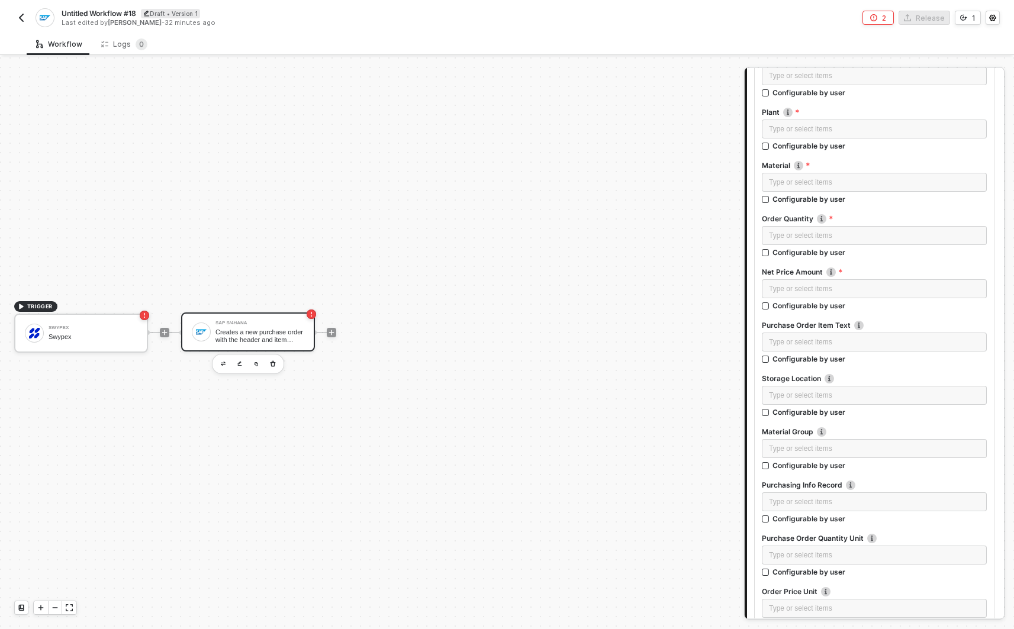
scroll to position [554, 0]
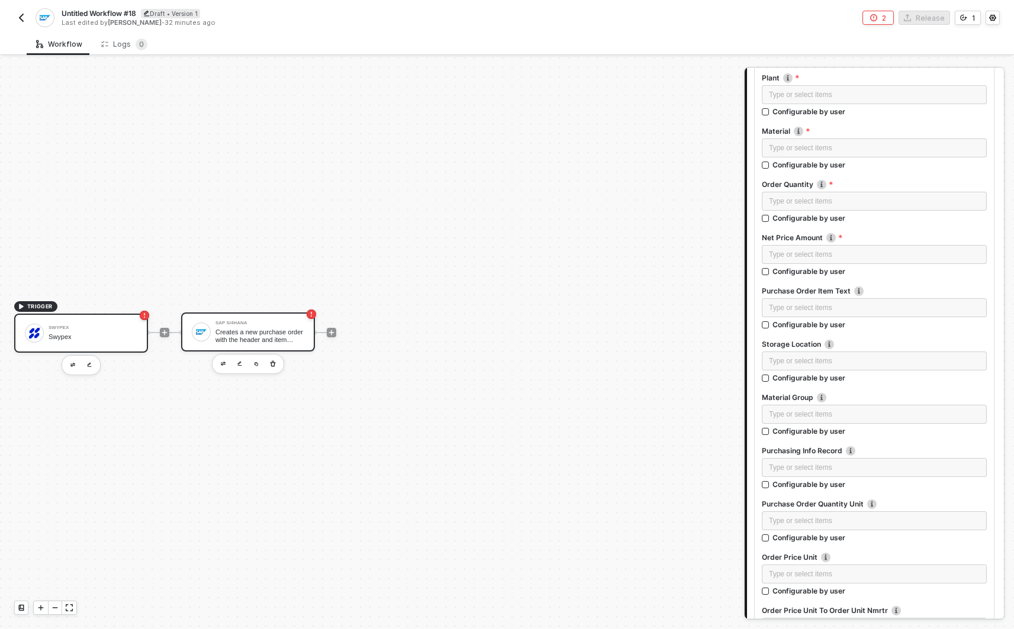
click at [111, 351] on div "Swypex Swypex" at bounding box center [81, 333] width 134 height 39
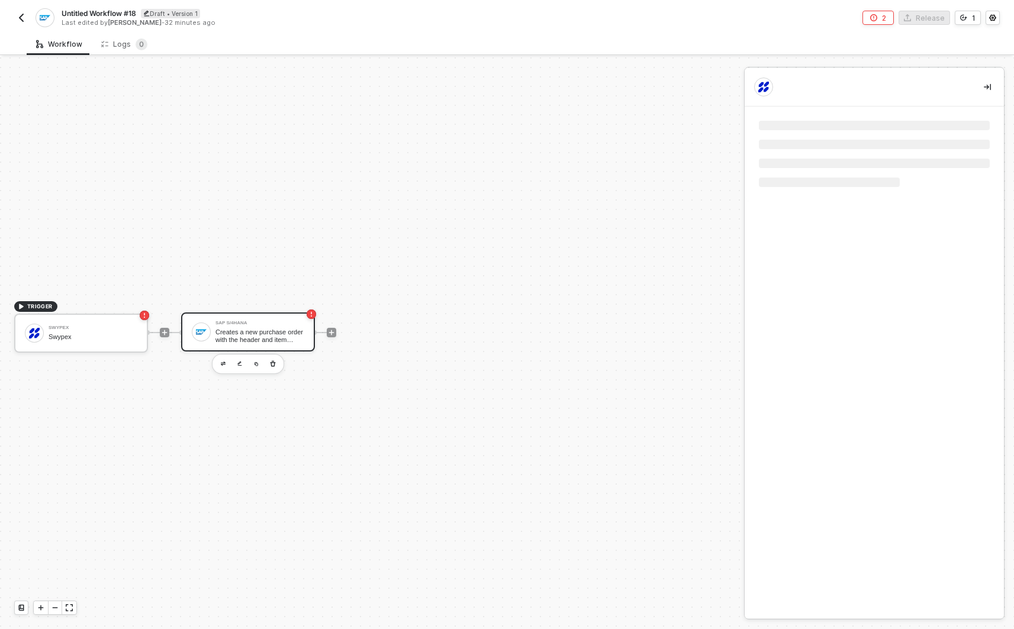
scroll to position [0, 0]
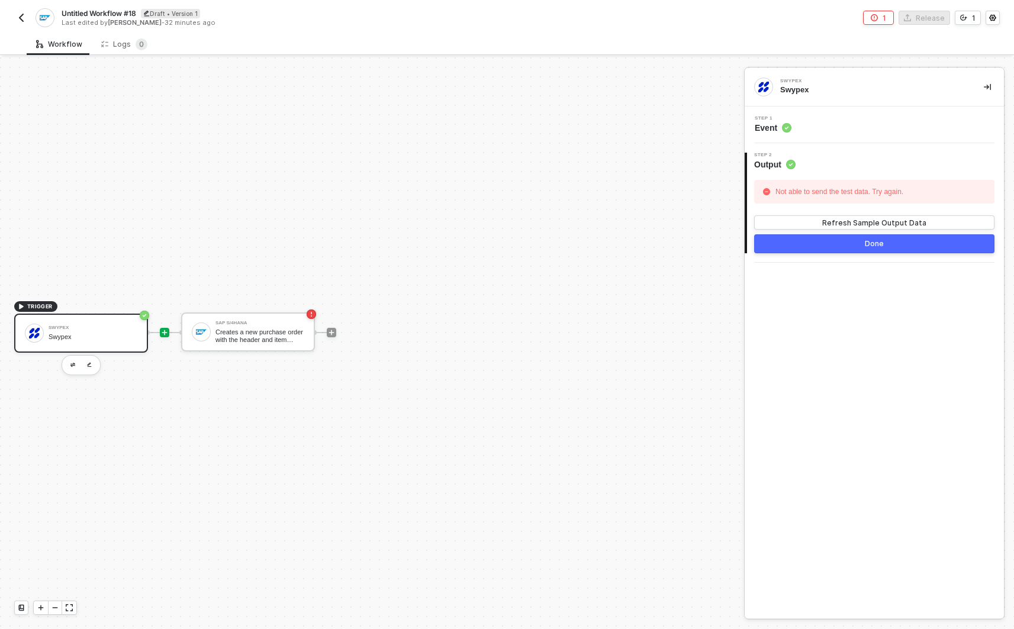
click at [162, 331] on icon "icon-play" at bounding box center [164, 332] width 7 height 7
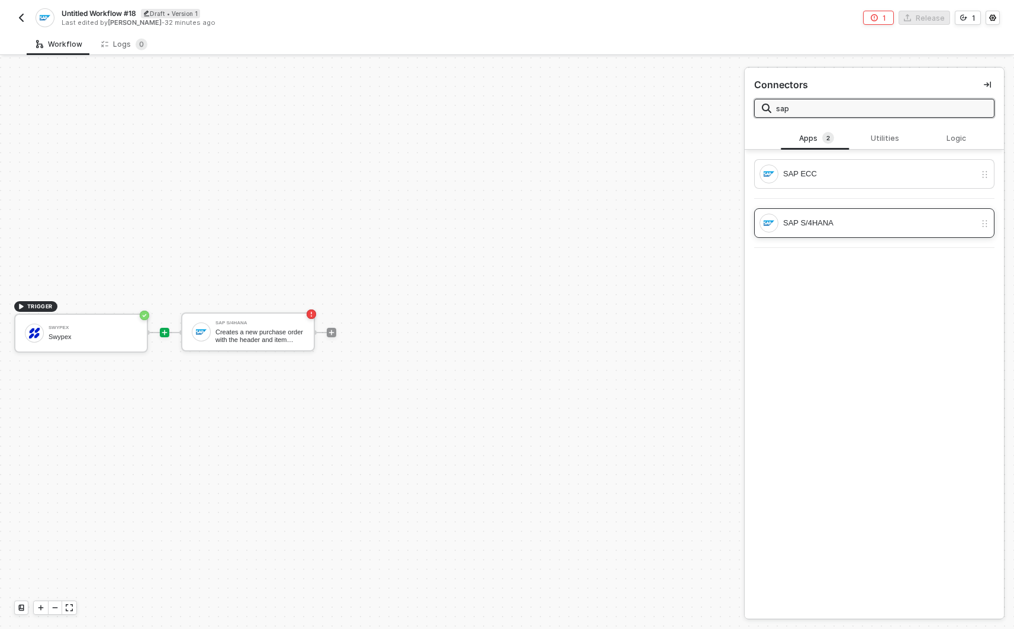
type input "sap"
click at [847, 230] on div "SAP S/4HANA" at bounding box center [868, 223] width 216 height 19
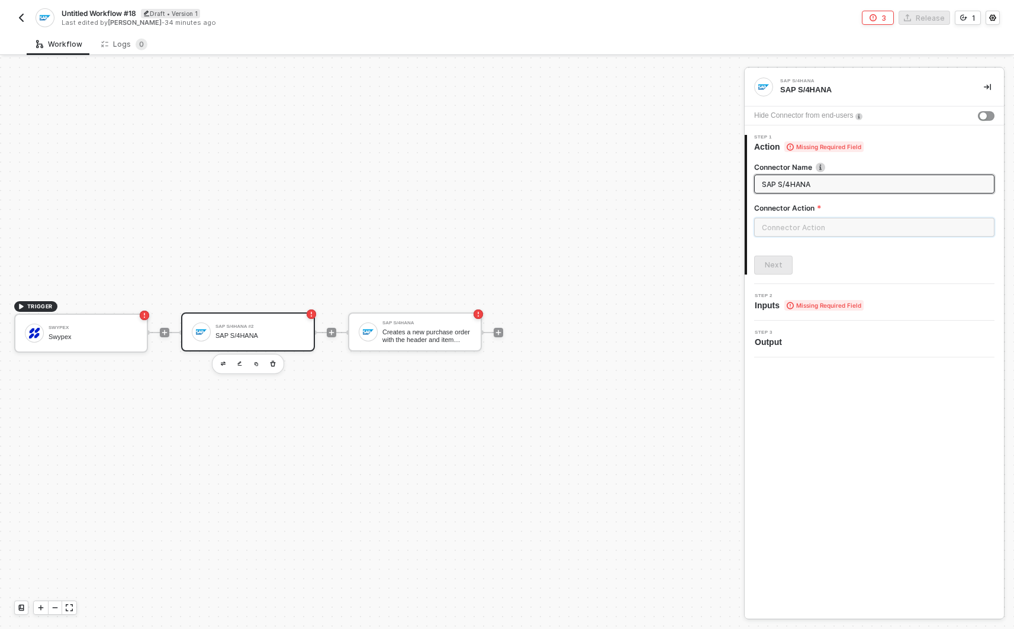
click at [802, 229] on input "text" at bounding box center [874, 227] width 240 height 19
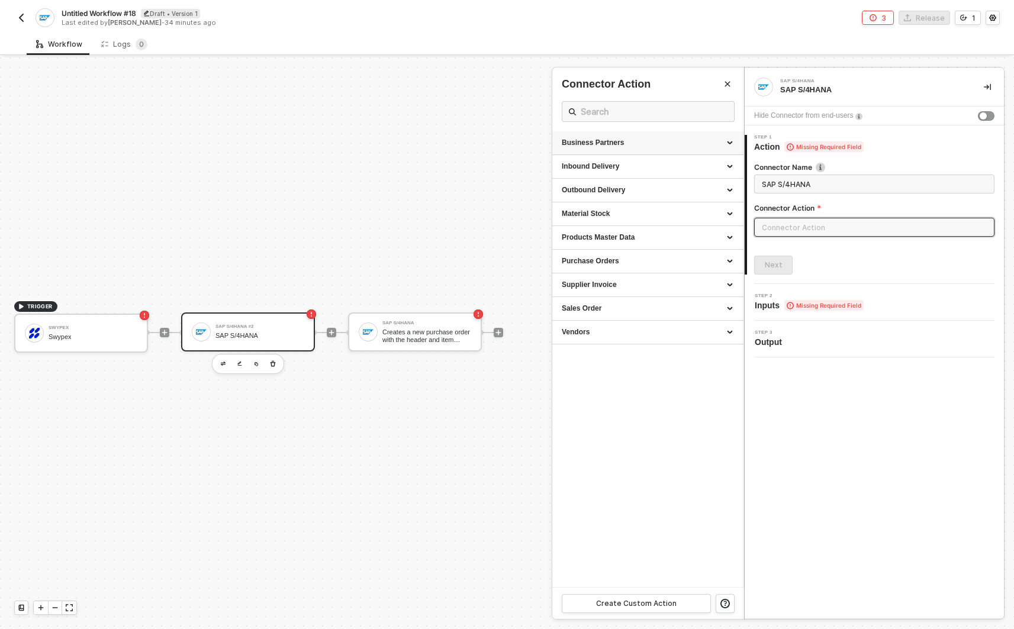
click at [725, 142] on div "Business Partners" at bounding box center [648, 143] width 172 height 10
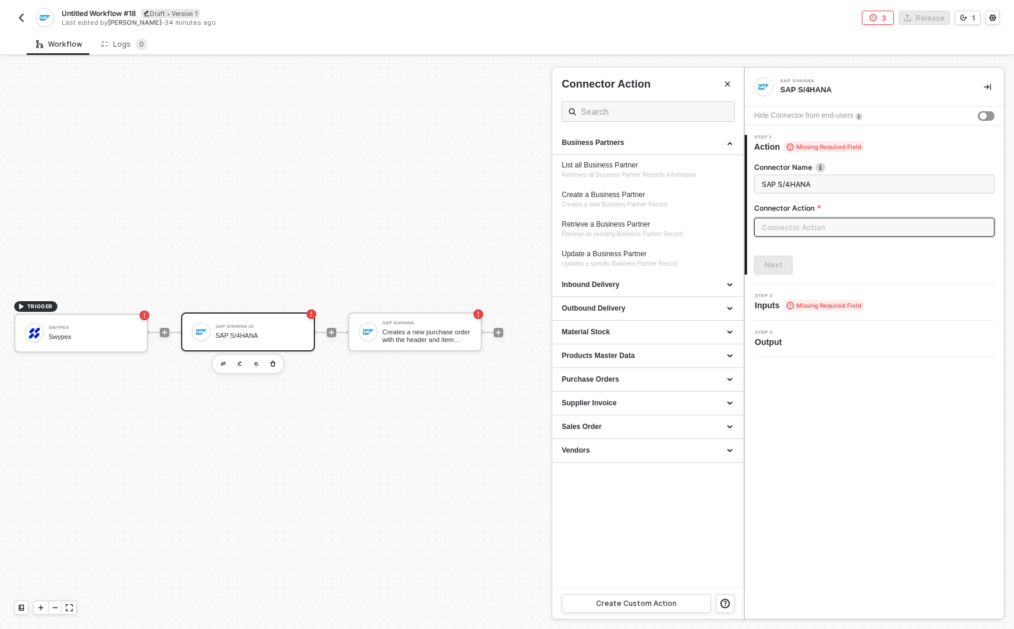
click at [281, 329] on div at bounding box center [507, 343] width 1014 height 572
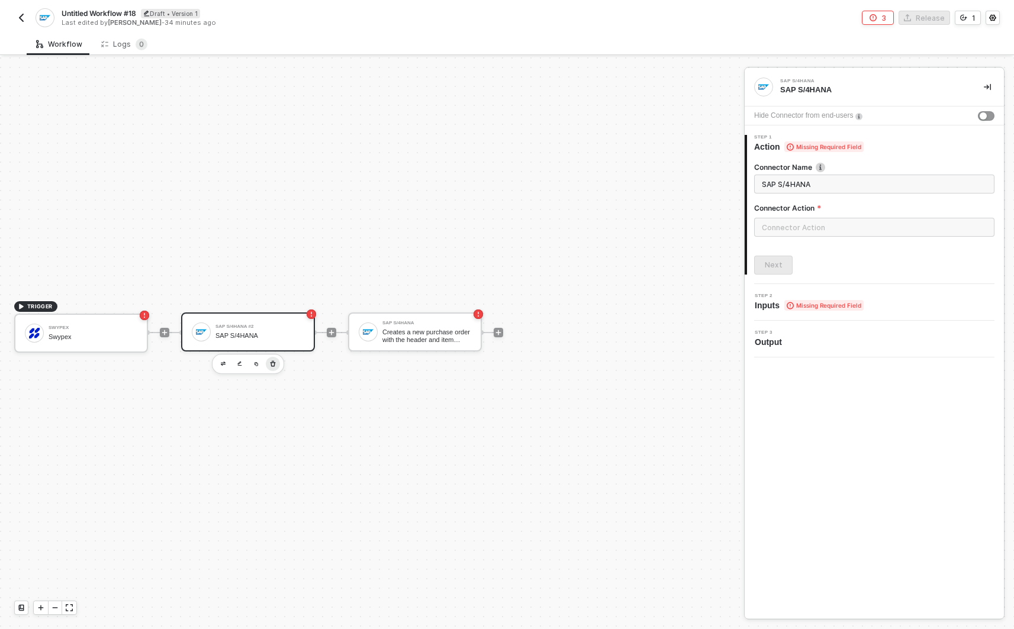
click at [272, 364] on icon "button" at bounding box center [272, 363] width 7 height 9
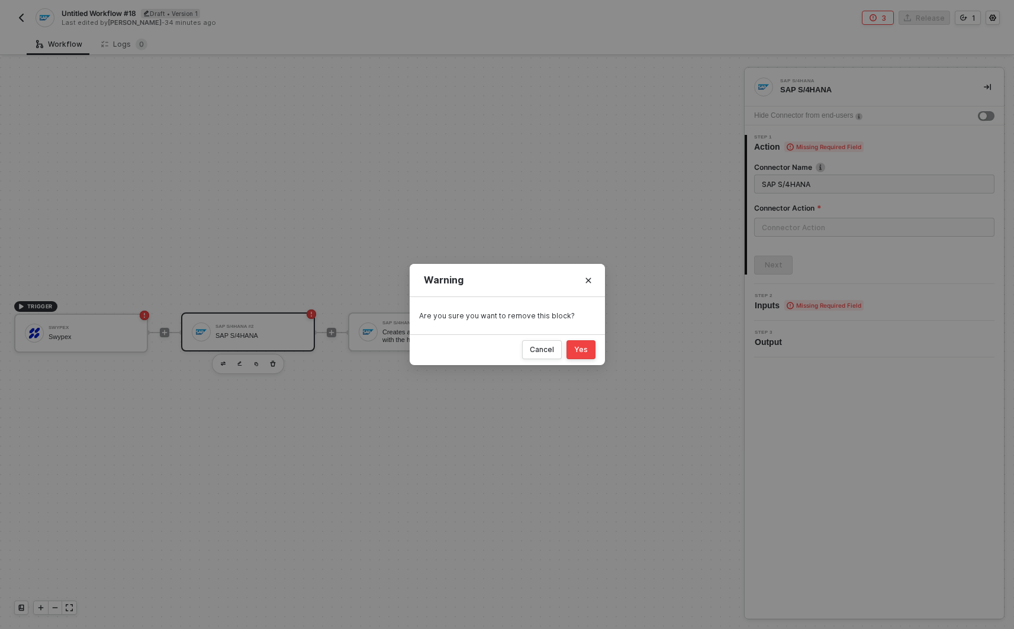
click at [585, 347] on div "Yes" at bounding box center [581, 349] width 14 height 9
